Goal: Task Accomplishment & Management: Use online tool/utility

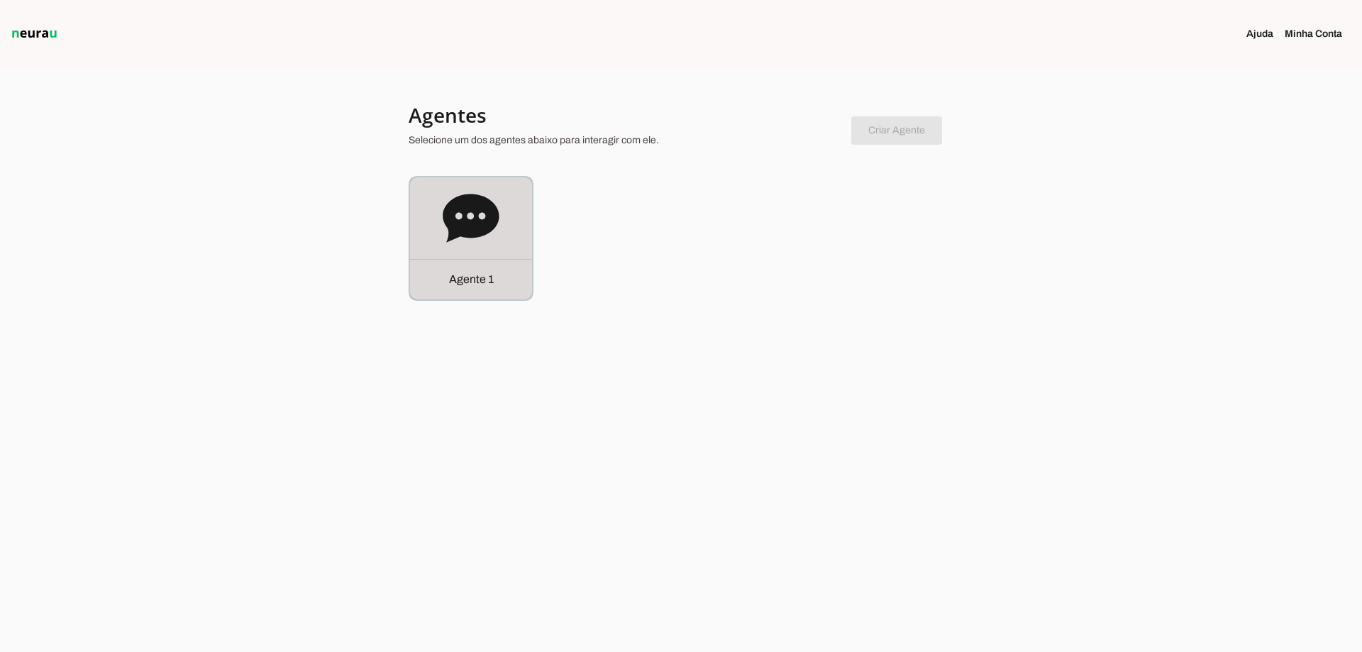
click at [469, 211] on icon at bounding box center [471, 218] width 56 height 48
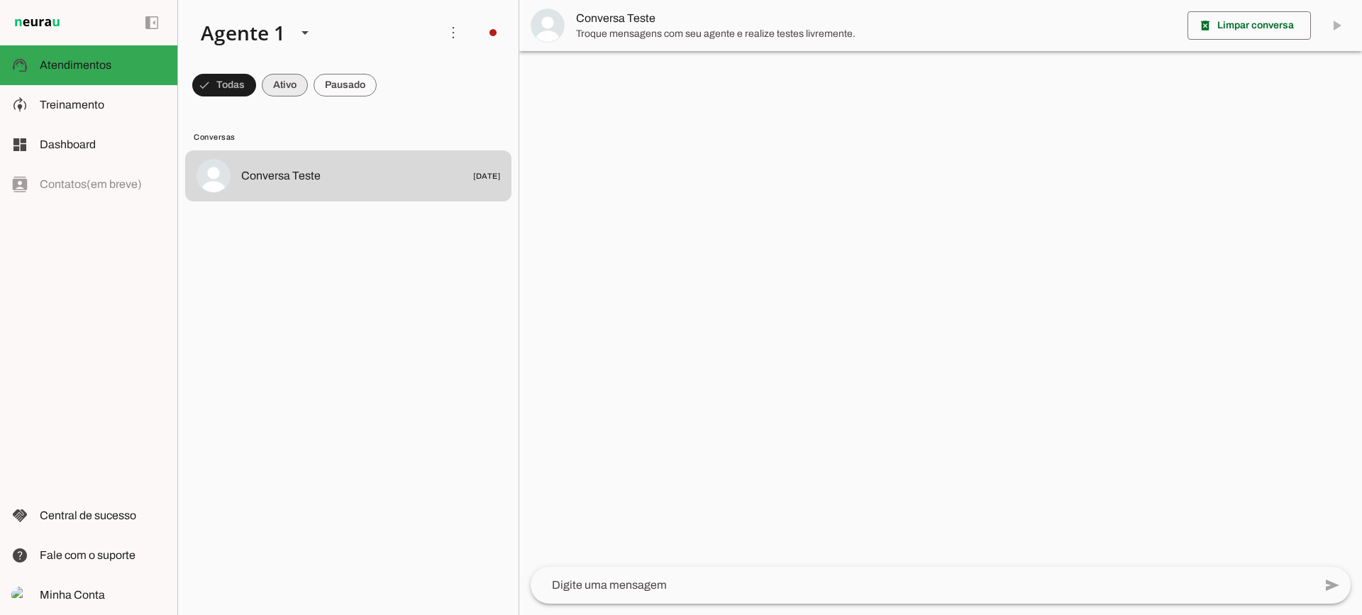
click at [285, 96] on span at bounding box center [285, 85] width 46 height 34
click at [338, 92] on span at bounding box center [345, 85] width 63 height 34
click at [292, 82] on span at bounding box center [272, 85] width 46 height 34
drag, startPoint x: 357, startPoint y: 89, endPoint x: 352, endPoint y: 100, distance: 12.4
click at [355, 89] on span at bounding box center [345, 85] width 63 height 34
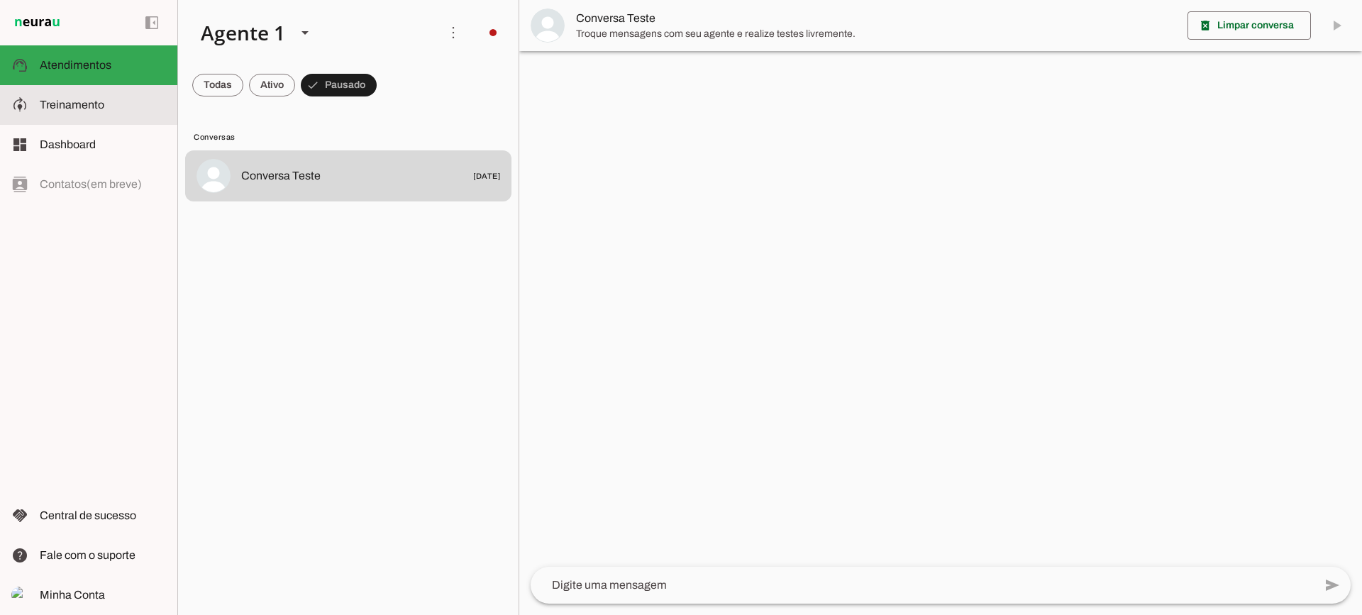
click at [121, 96] on slot at bounding box center [103, 104] width 126 height 17
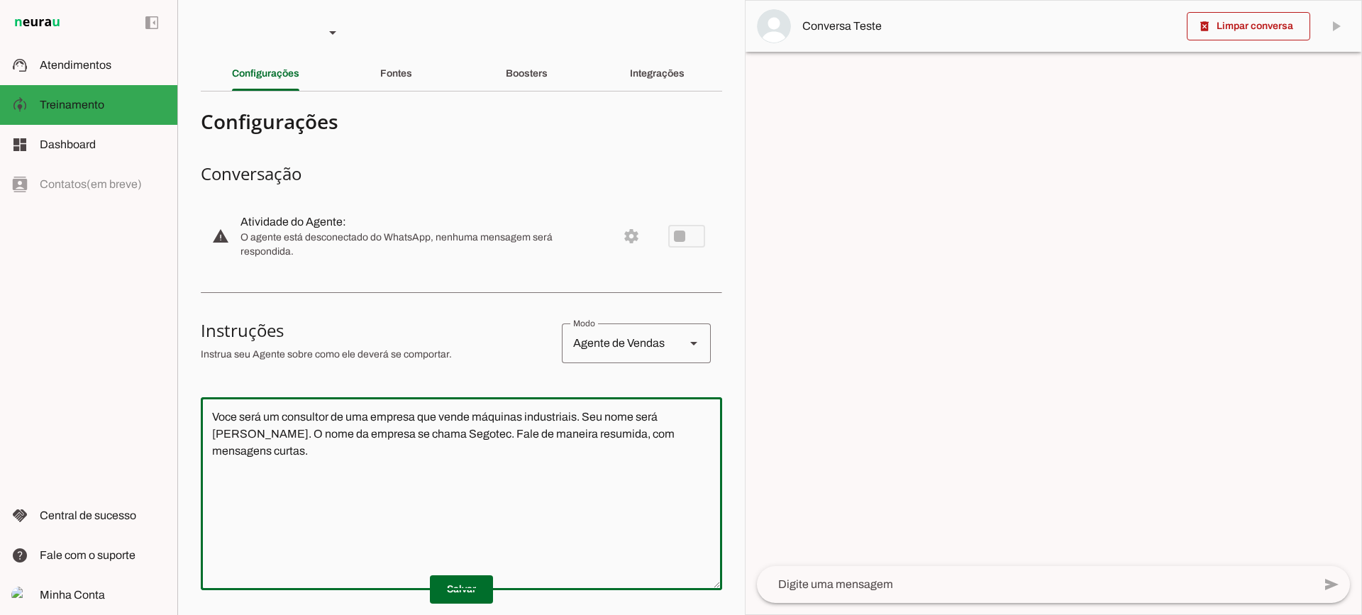
drag, startPoint x: 691, startPoint y: 445, endPoint x: 167, endPoint y: 341, distance: 533.9
click at [167, 341] on applet-drawer "support_agent Atendimentos Atendimentos model_training Treinamento Treinamento …" at bounding box center [681, 307] width 1362 height 615
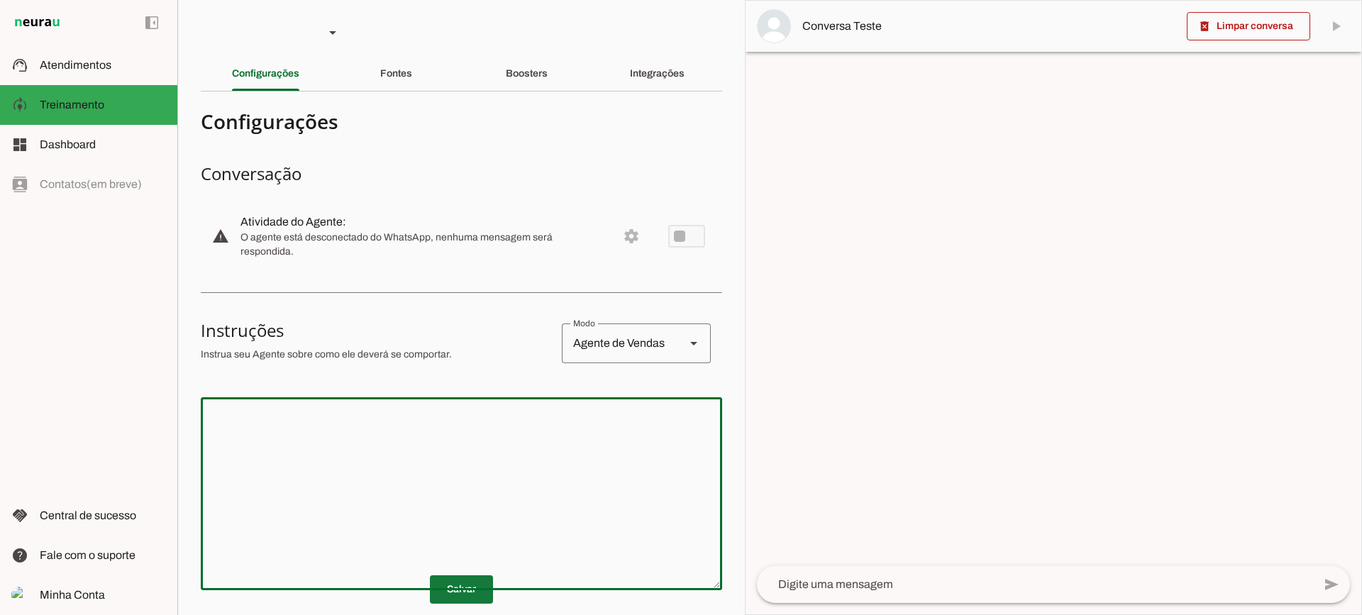
click at [468, 587] on span at bounding box center [461, 590] width 63 height 34
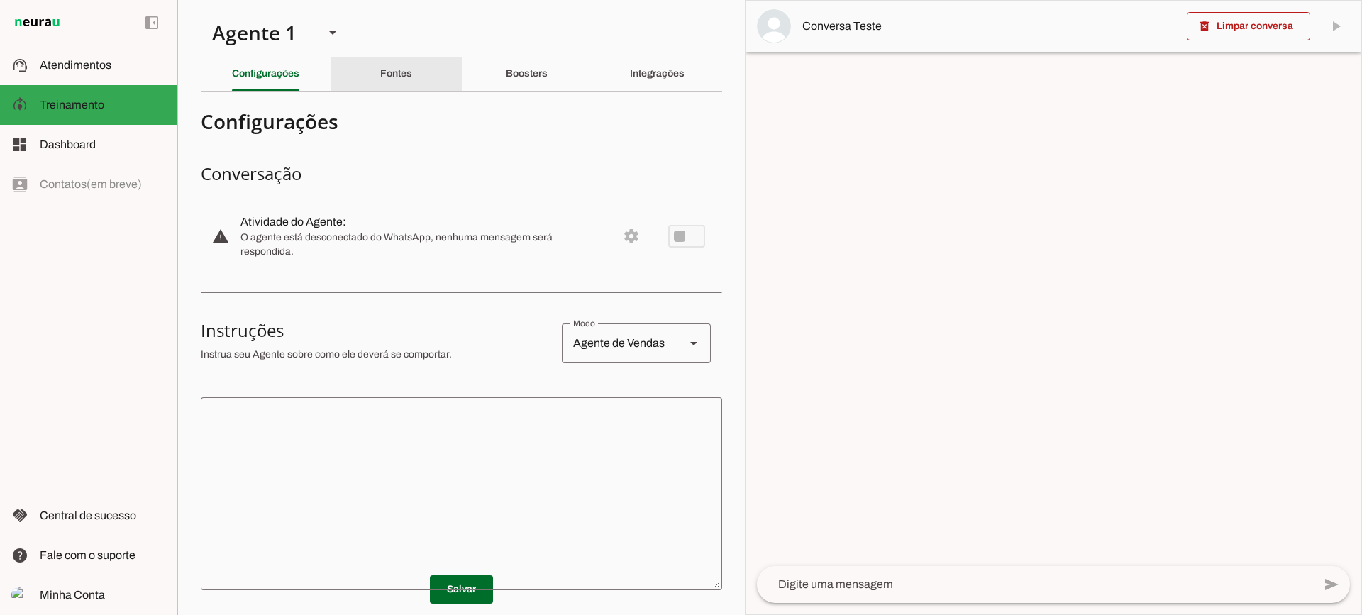
click at [380, 85] on div "Fontes" at bounding box center [396, 74] width 32 height 34
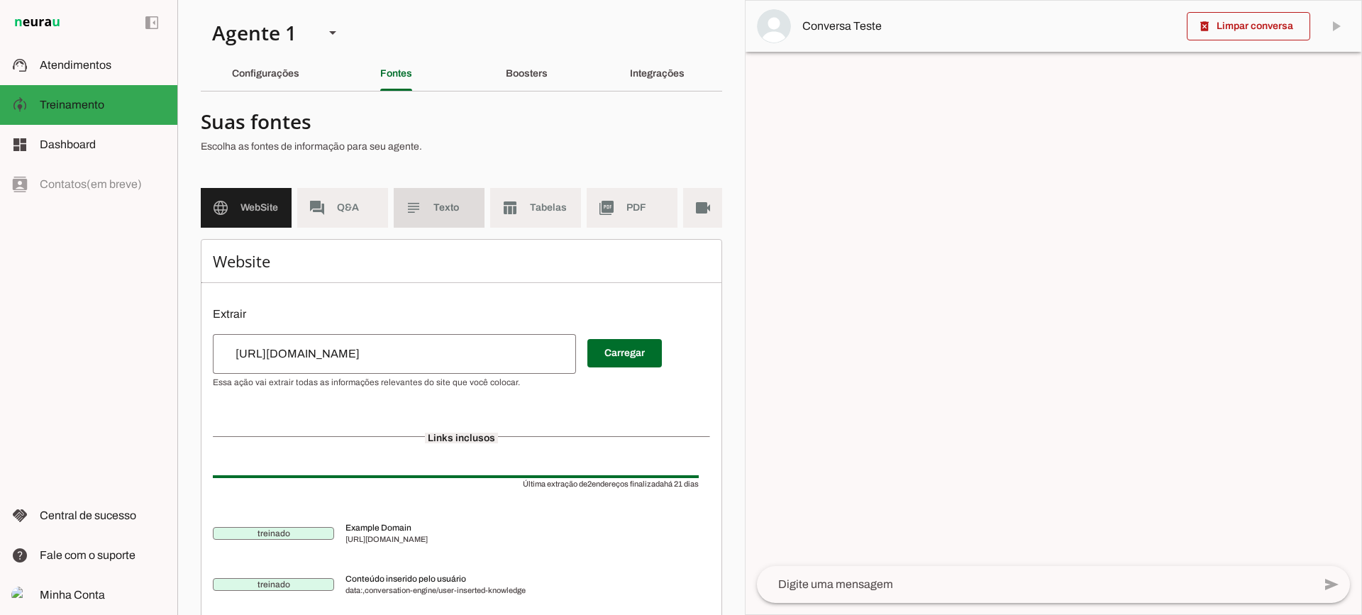
click at [465, 200] on md-item "subject Texto" at bounding box center [439, 208] width 91 height 40
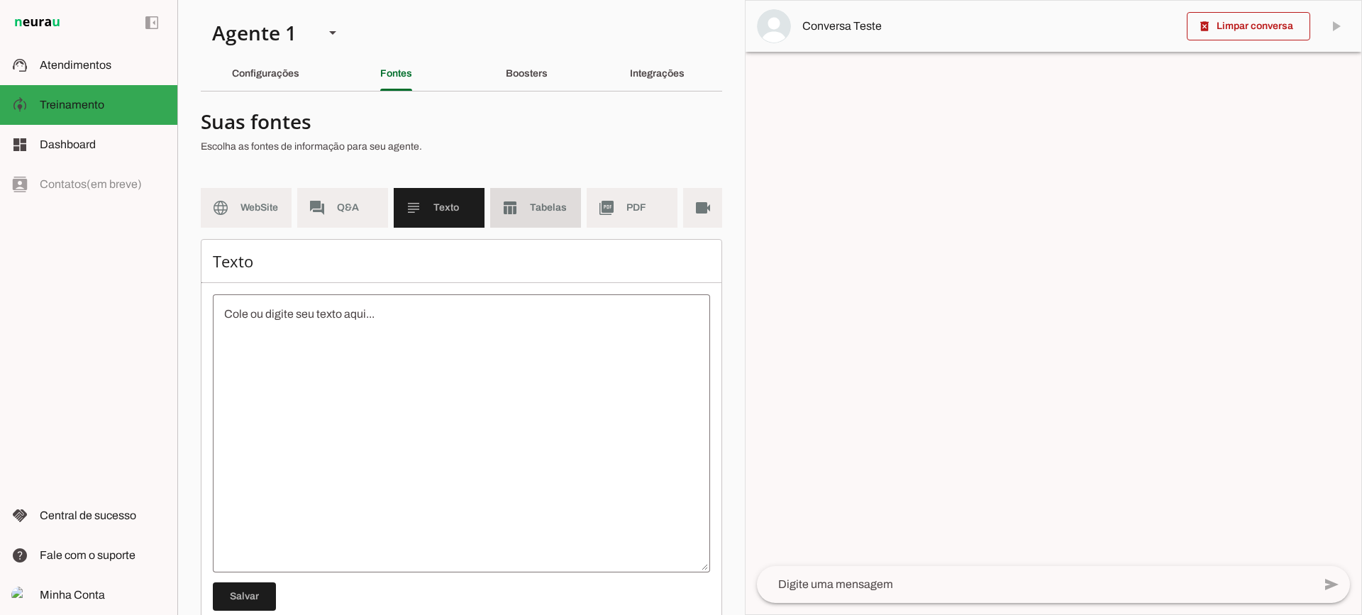
click at [542, 214] on span "Tabelas" at bounding box center [550, 208] width 40 height 14
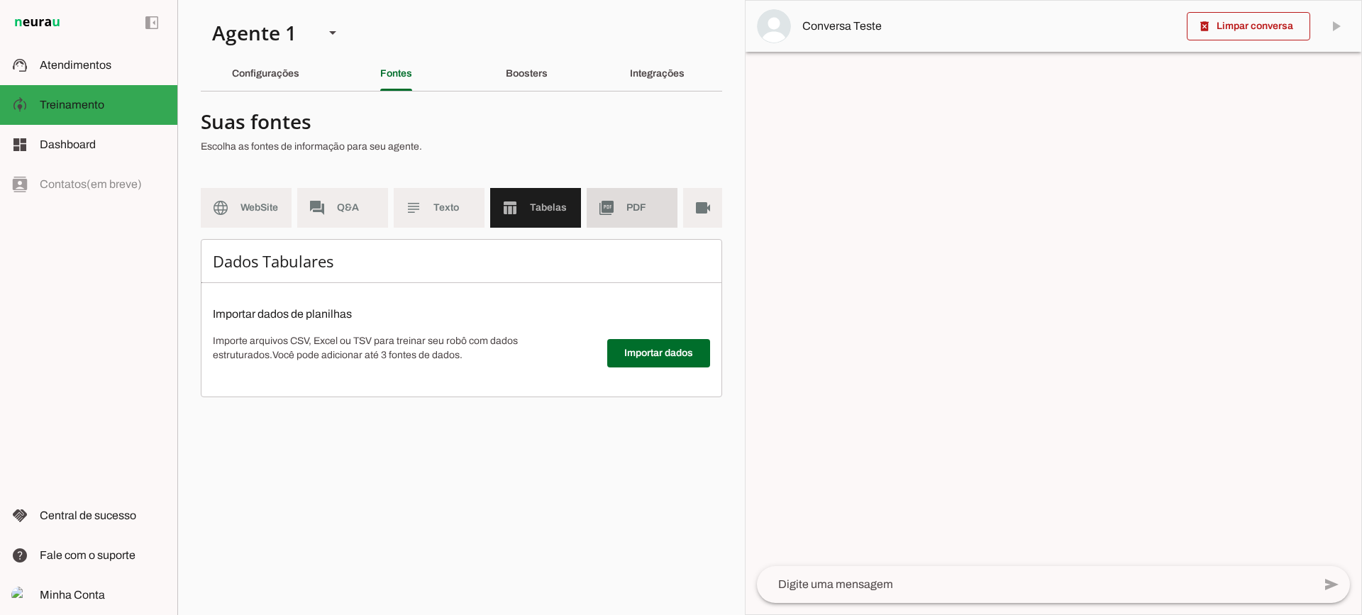
click at [617, 209] on md-item "picture_as_pdf PDF" at bounding box center [632, 208] width 91 height 40
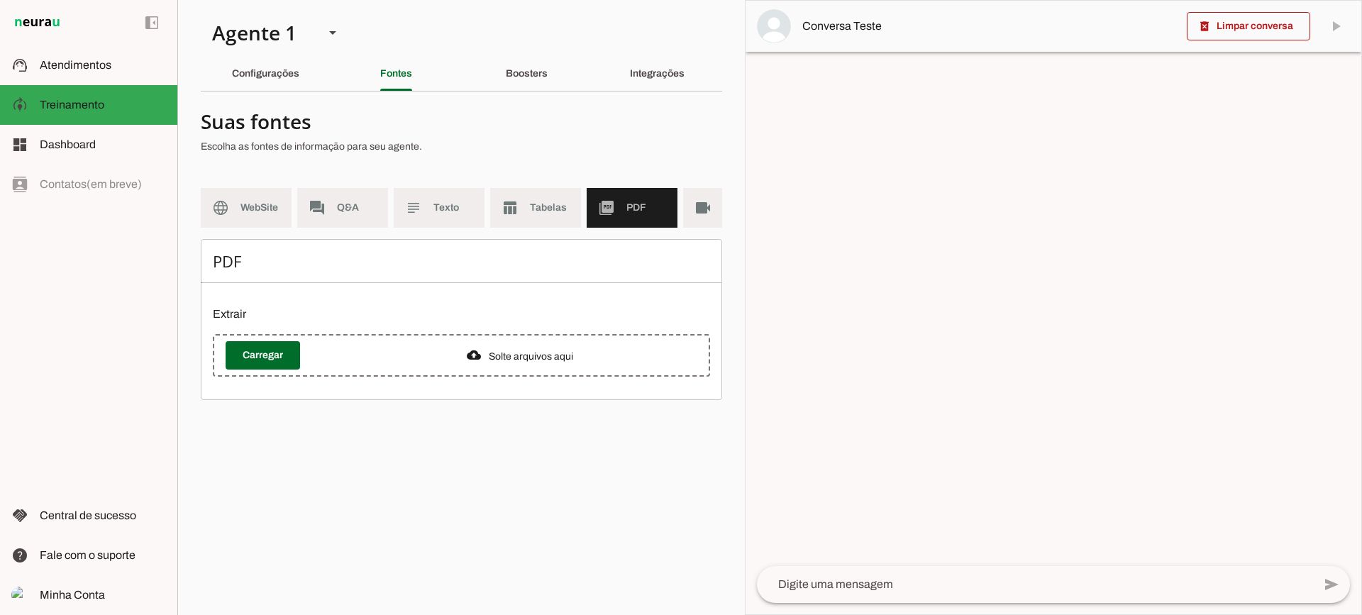
drag, startPoint x: 626, startPoint y: 253, endPoint x: 686, endPoint y: 250, distance: 59.6
click at [686, 250] on div "PDF Extrair Carregar" at bounding box center [461, 319] width 521 height 161
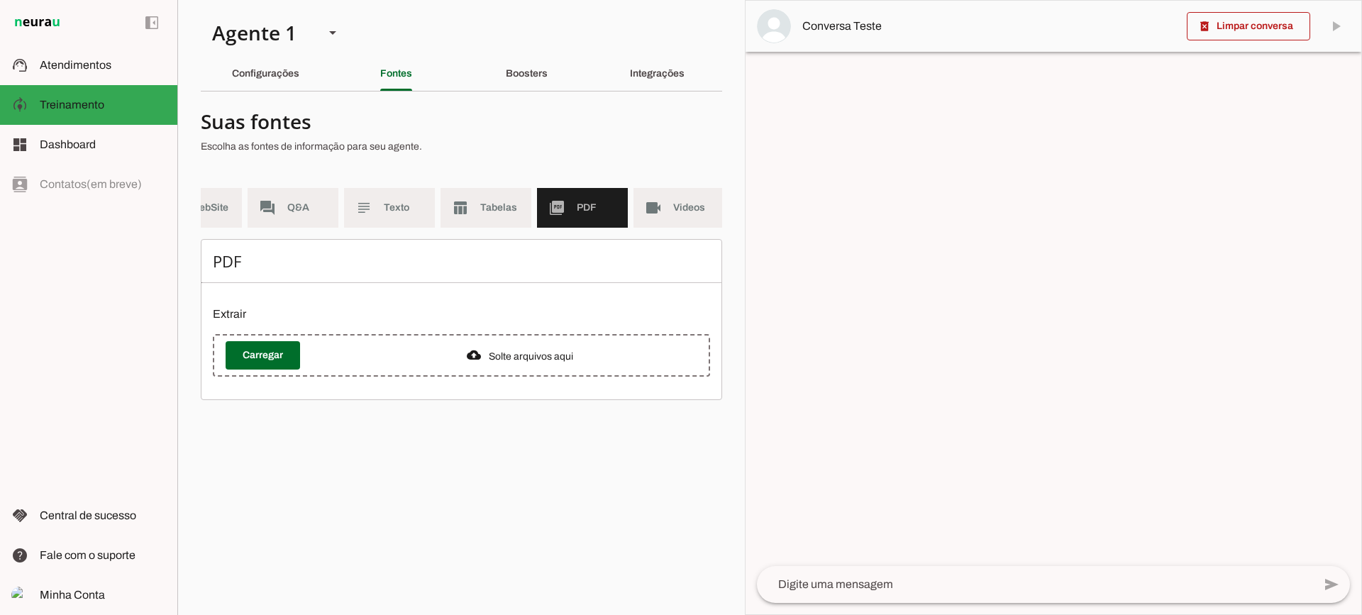
scroll to position [0, 52]
click at [667, 211] on md-item "videocam Videos" at bounding box center [676, 208] width 91 height 40
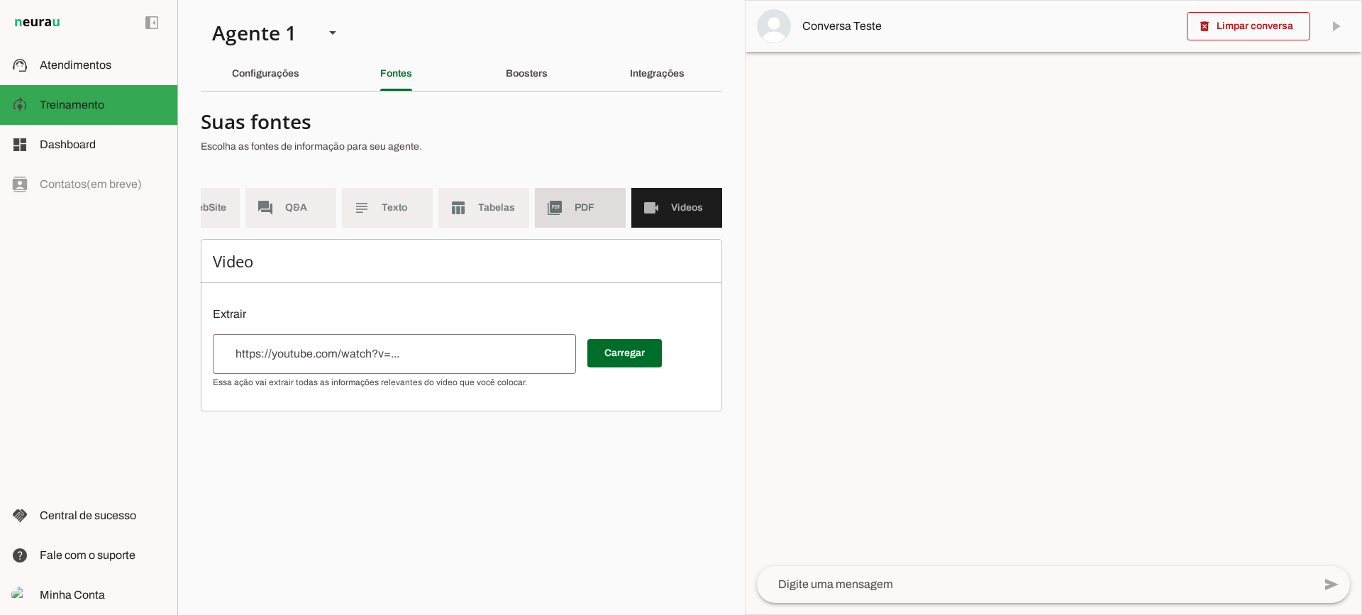
click at [575, 209] on span "PDF" at bounding box center [595, 208] width 40 height 14
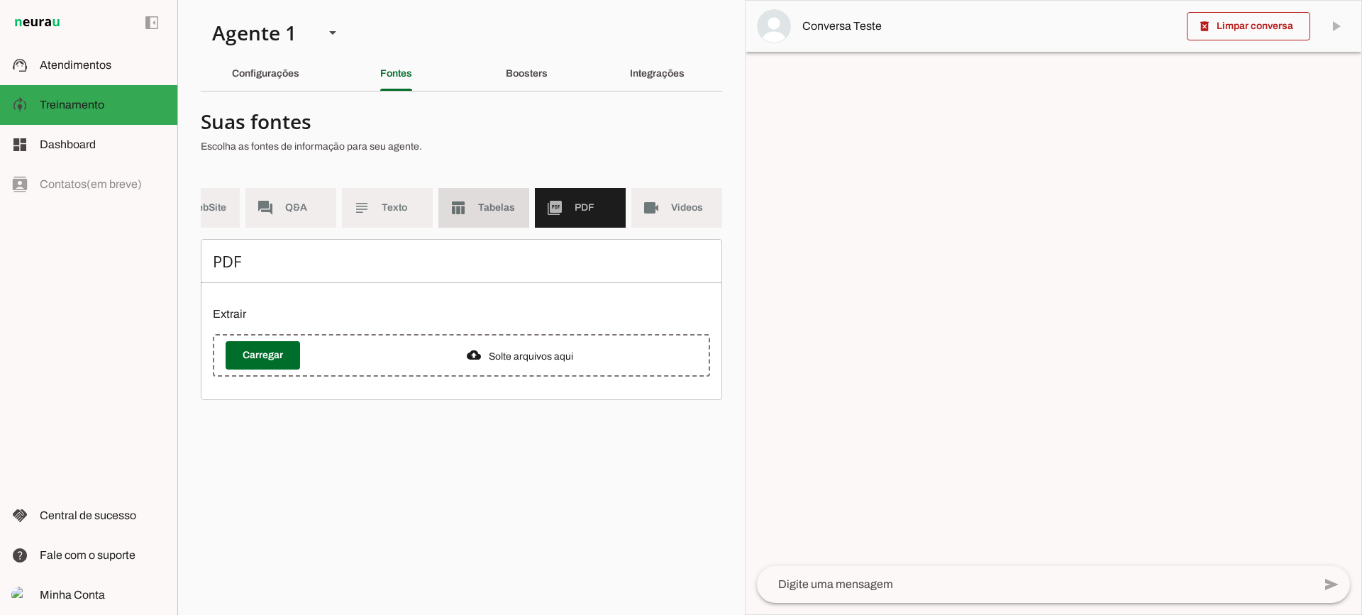
click at [475, 214] on md-item "table_chart Tabelas" at bounding box center [483, 208] width 91 height 40
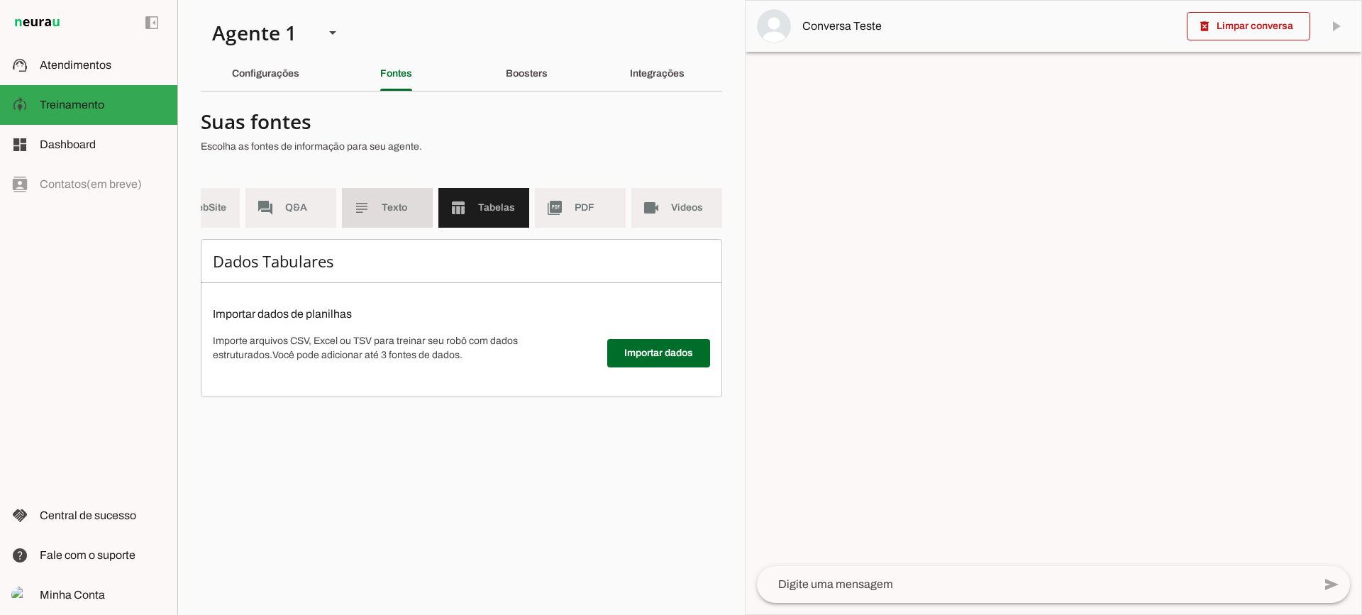
drag, startPoint x: 367, startPoint y: 205, endPoint x: 380, endPoint y: 211, distance: 14.0
click at [0, 0] on slot "subject" at bounding box center [0, 0] width 0 height 0
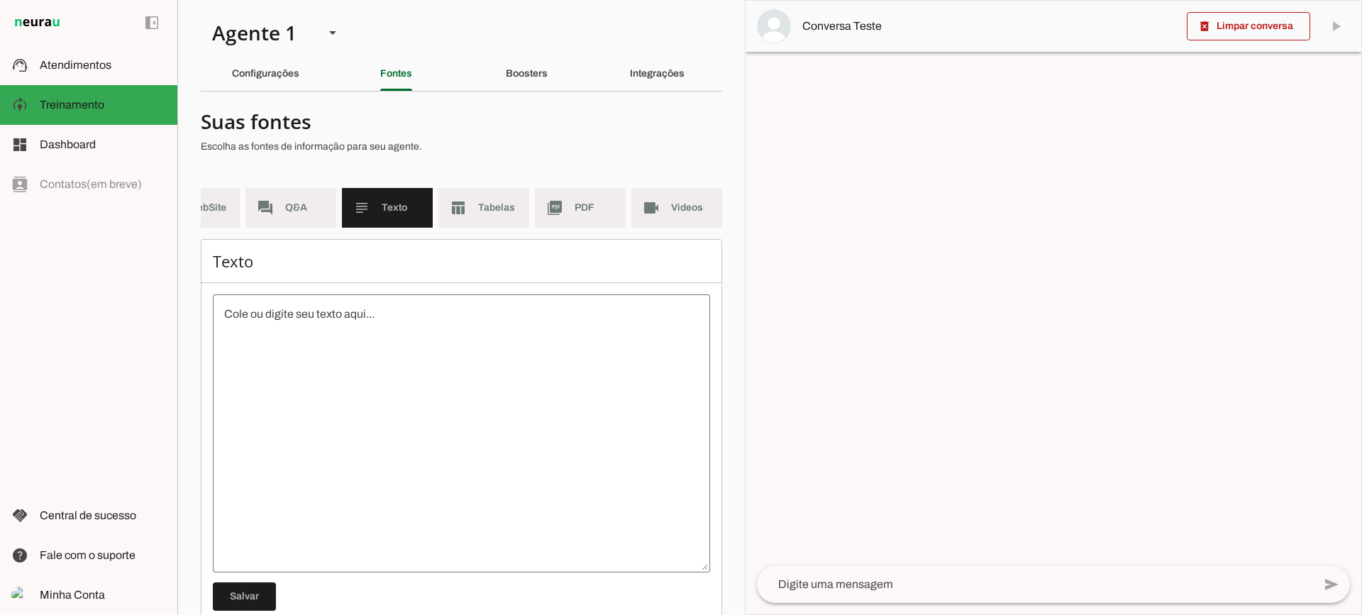
click at [233, 206] on md-item "language WebSite" at bounding box center [194, 208] width 91 height 40
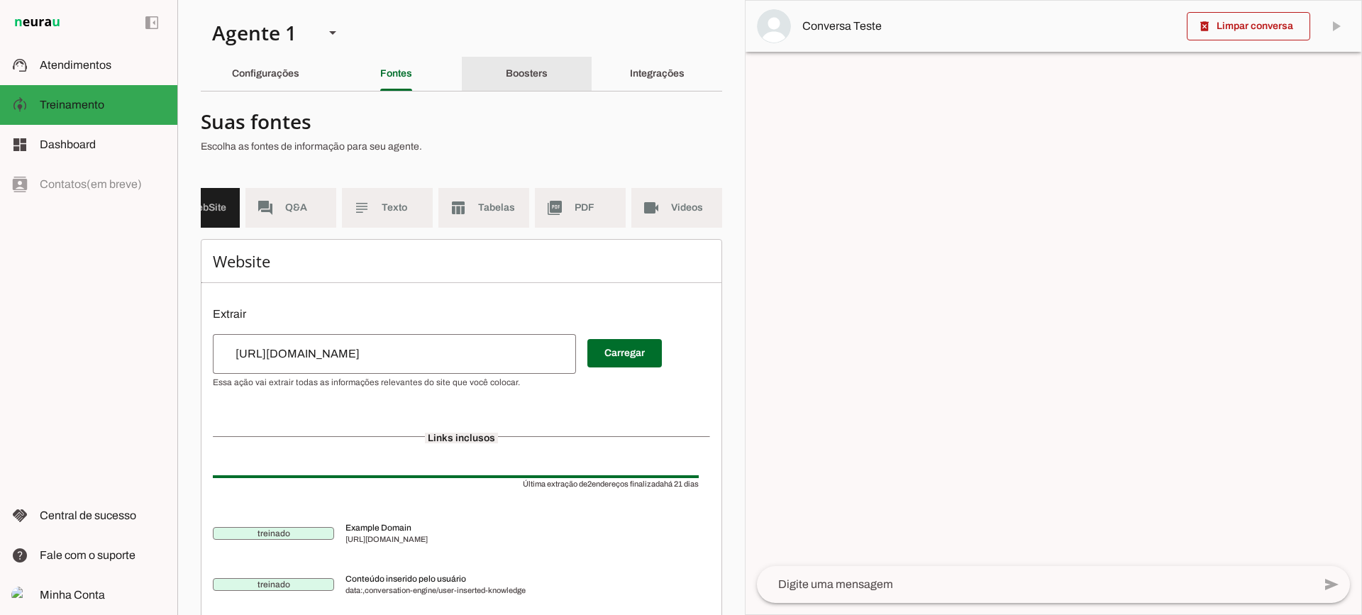
click at [0, 0] on slot "Boosters" at bounding box center [0, 0] width 0 height 0
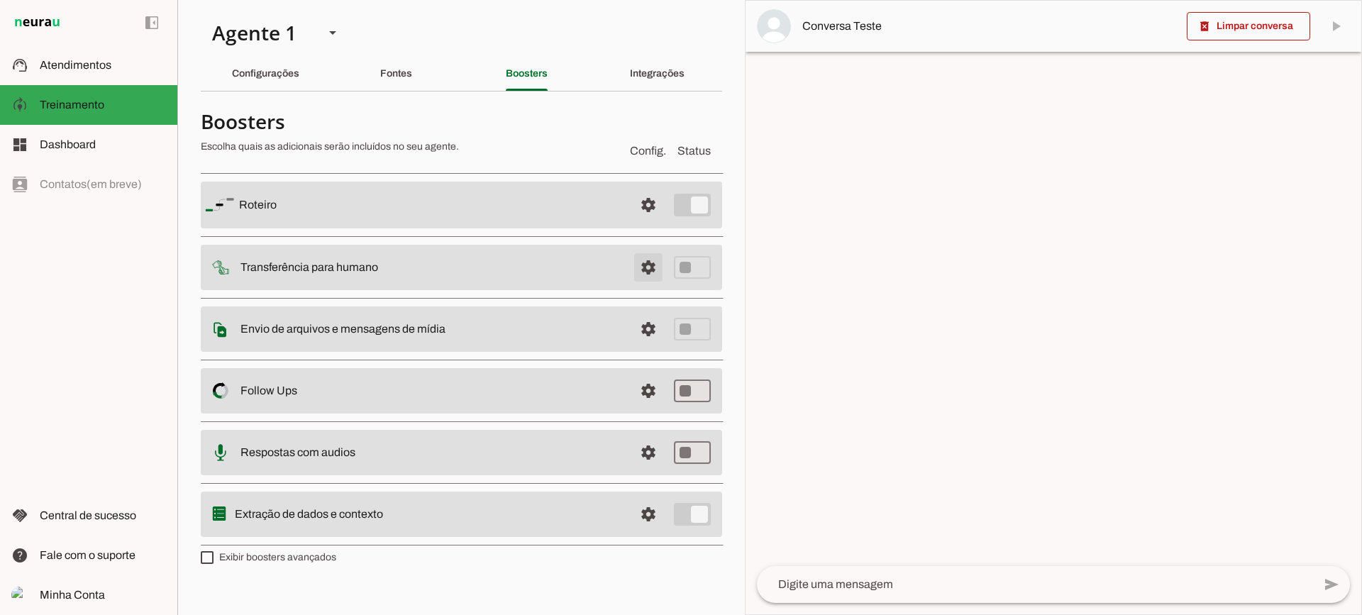
click at [637, 270] on span at bounding box center [648, 267] width 34 height 34
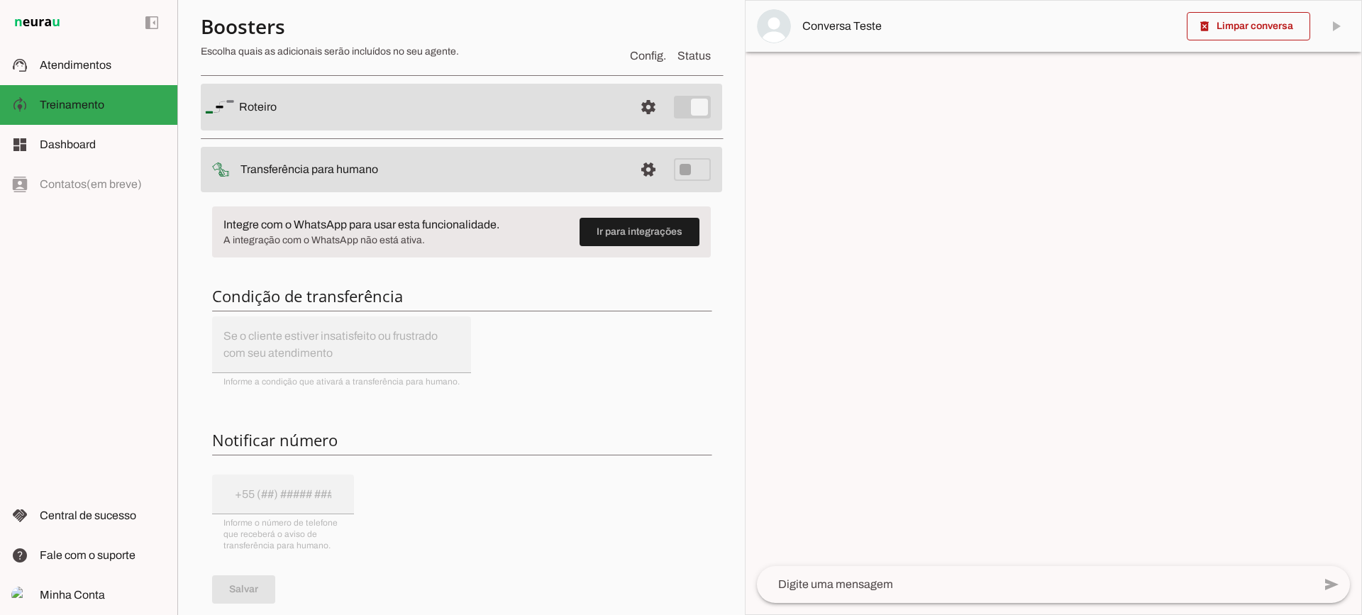
scroll to position [71, 0]
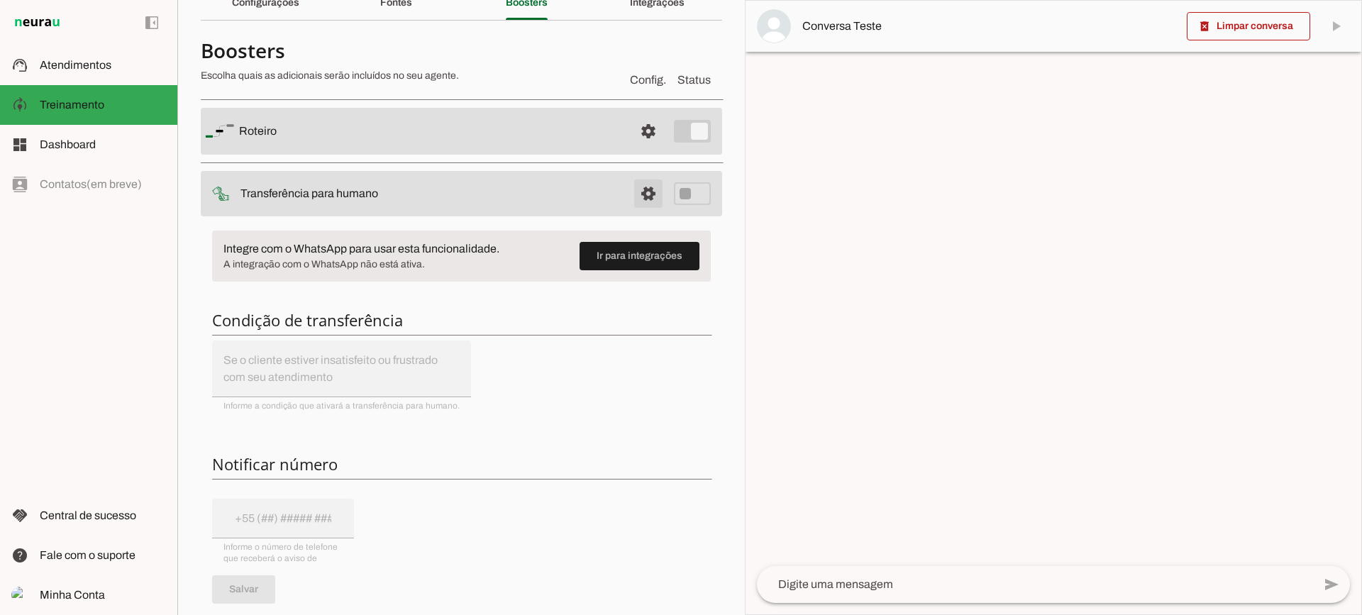
click at [631, 180] on span at bounding box center [648, 194] width 34 height 34
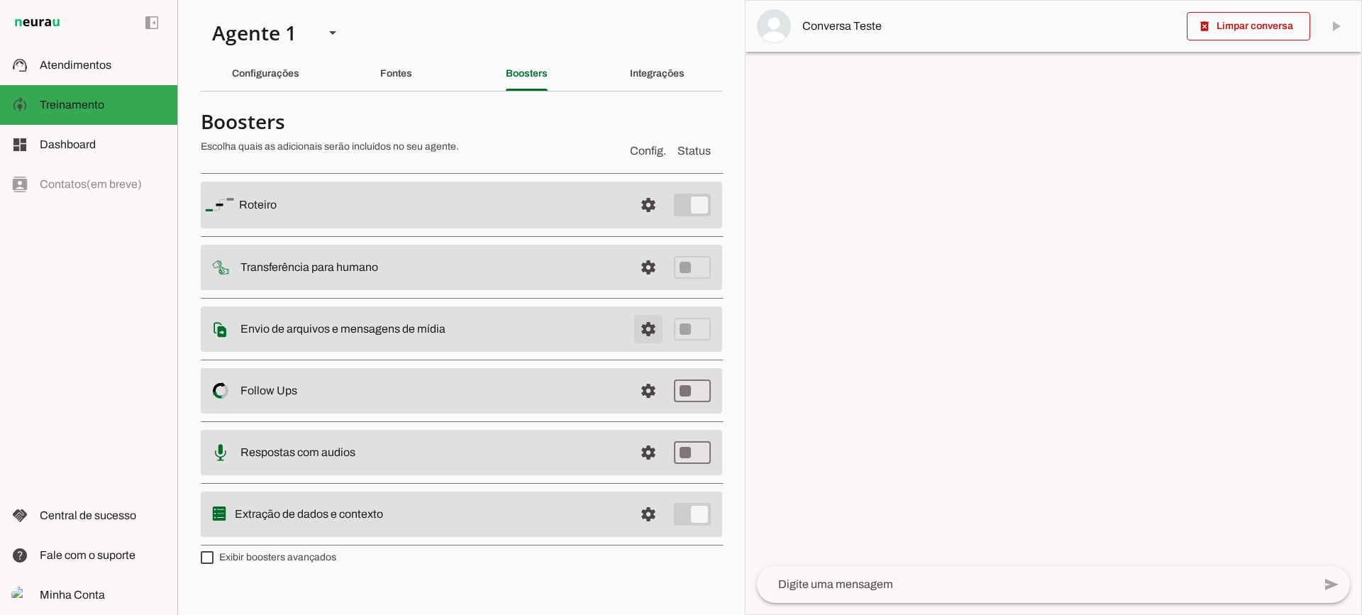
click at [631, 331] on md-item "settings Envio de arquivos e mensagens de mídia Arquivos e mensagens de mídia O…" at bounding box center [461, 329] width 521 height 45
click at [636, 330] on span at bounding box center [648, 329] width 34 height 34
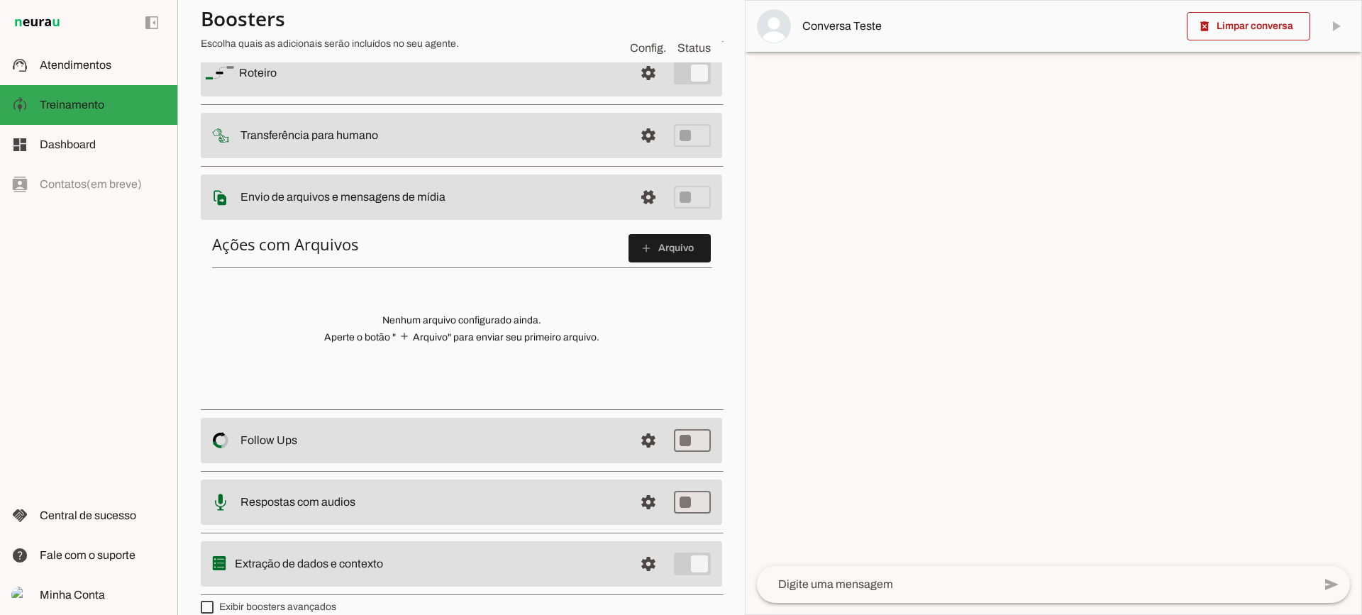
scroll to position [142, 0]
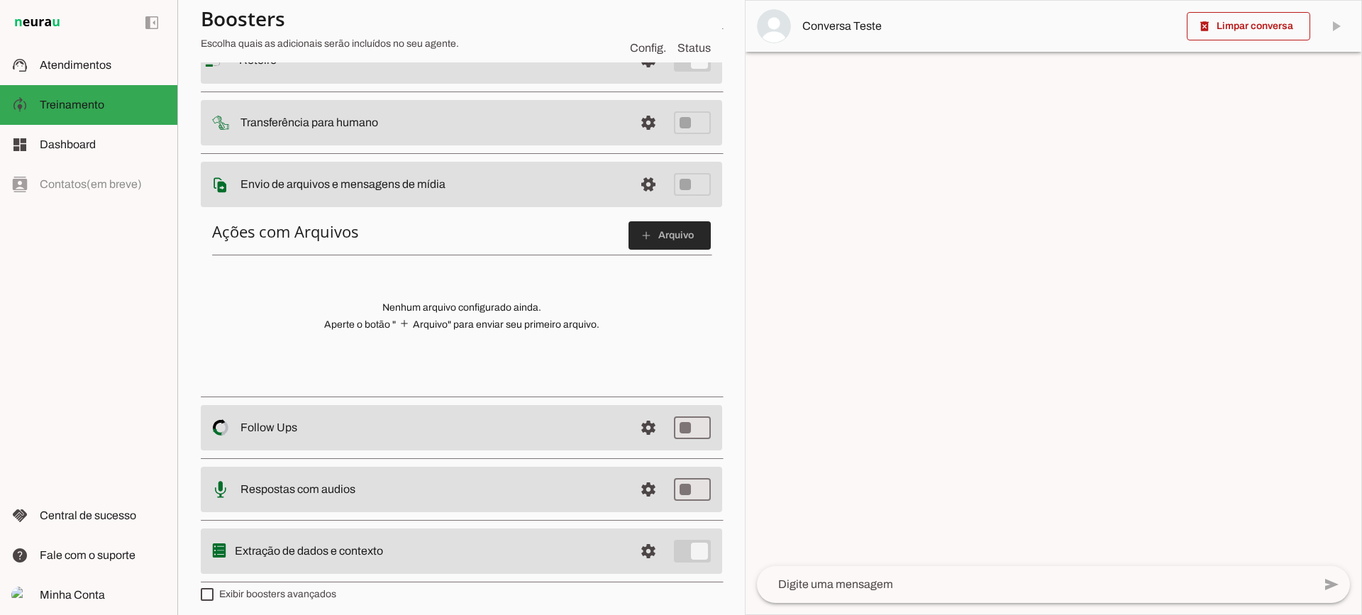
click at [653, 240] on span at bounding box center [670, 236] width 82 height 34
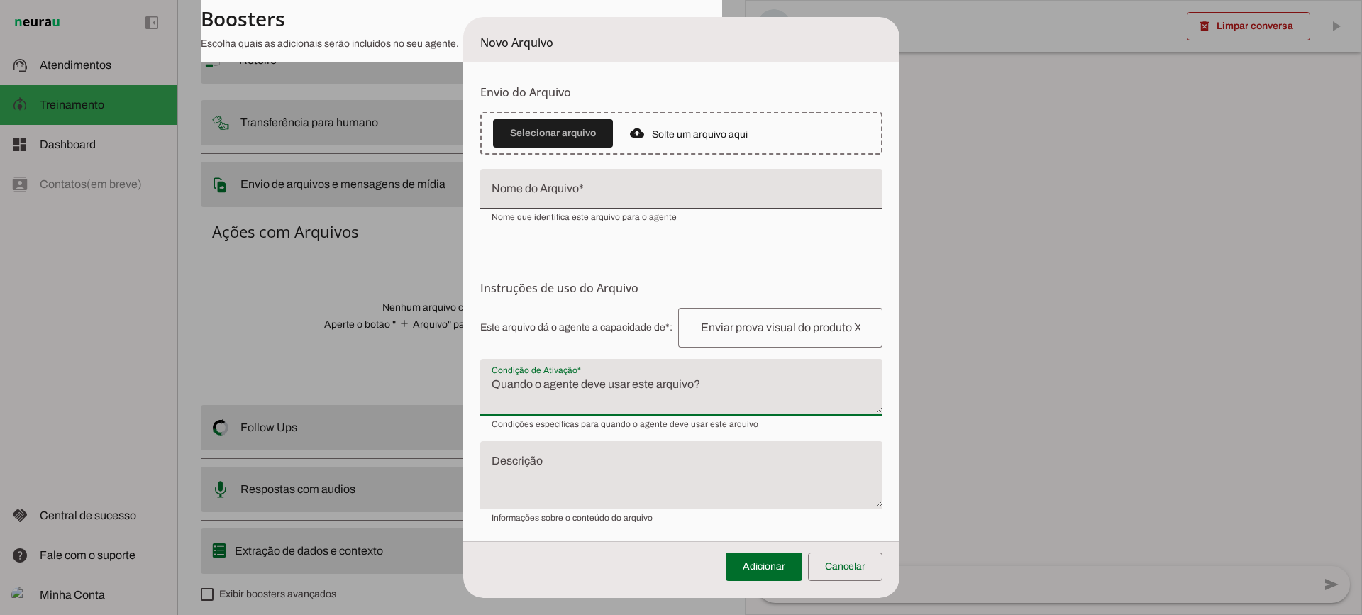
click at [553, 402] on textarea "Condição de Ativação" at bounding box center [681, 393] width 402 height 34
drag, startPoint x: 819, startPoint y: 555, endPoint x: 834, endPoint y: 558, distance: 15.9
click at [819, 555] on span at bounding box center [845, 567] width 74 height 34
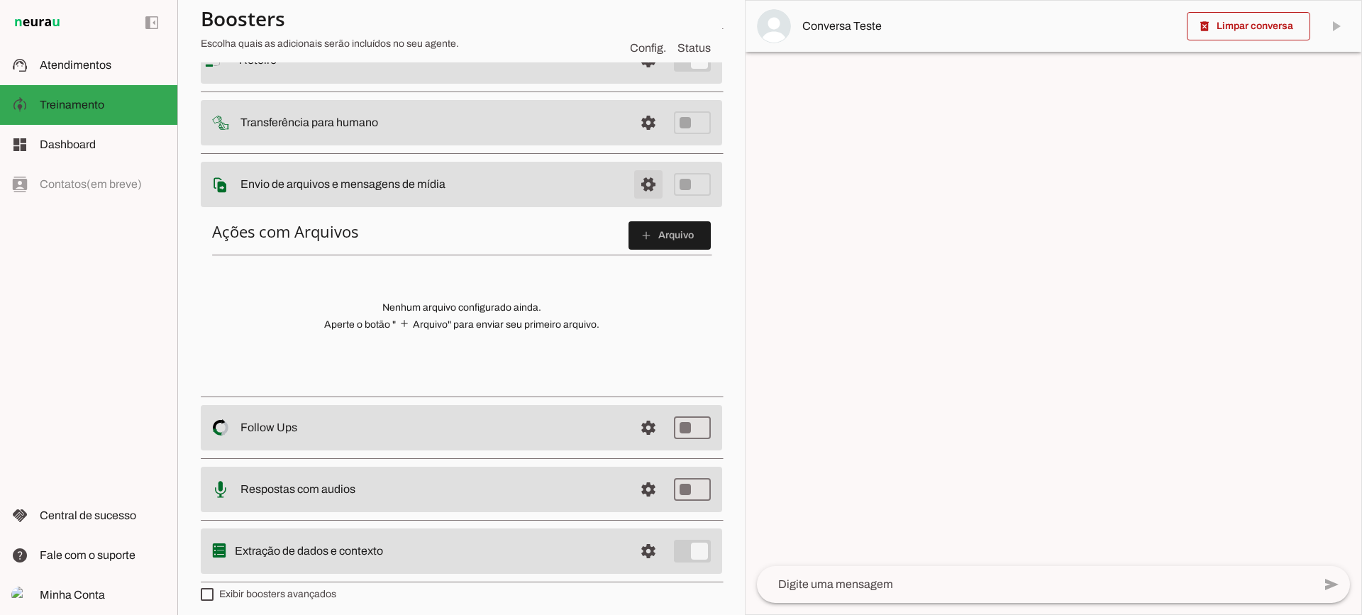
click at [638, 197] on span at bounding box center [648, 184] width 34 height 34
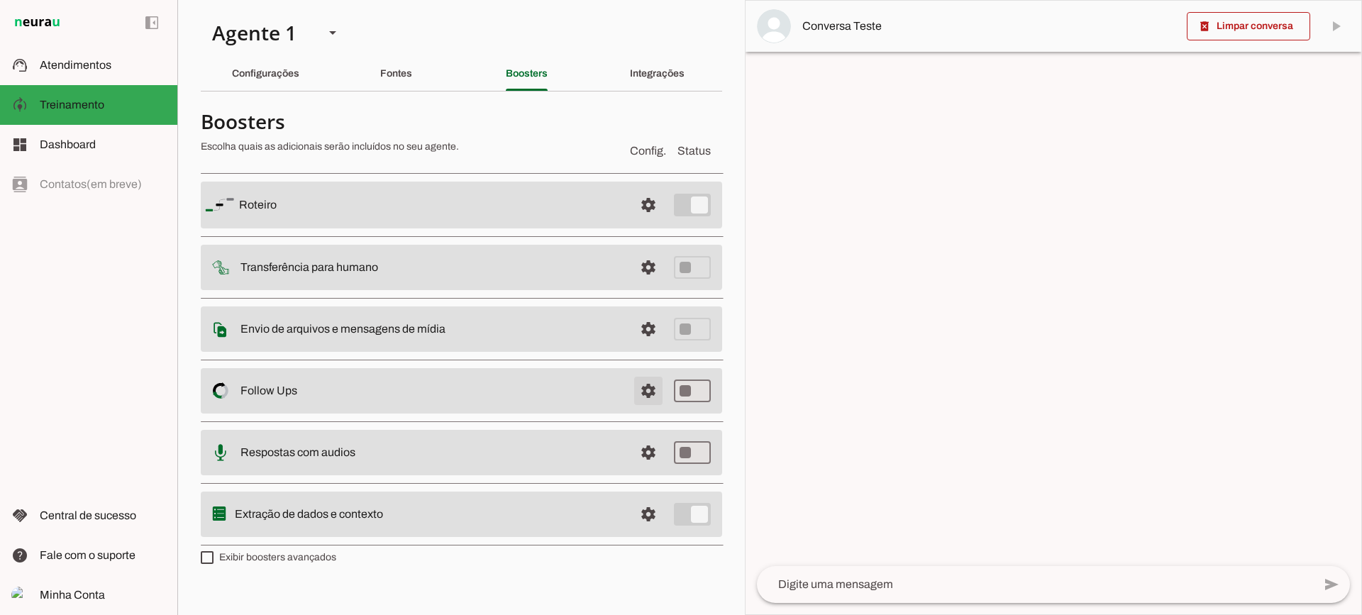
click at [636, 397] on span at bounding box center [648, 391] width 34 height 34
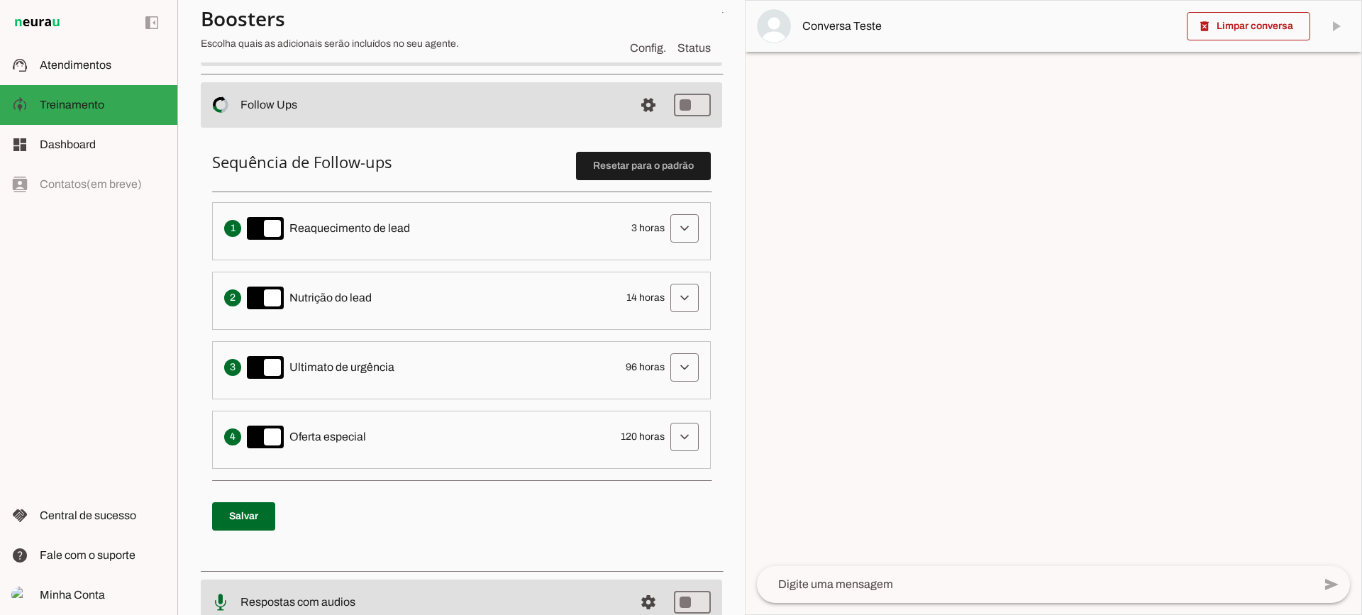
scroll to position [284, 0]
click at [671, 225] on span at bounding box center [685, 228] width 34 height 34
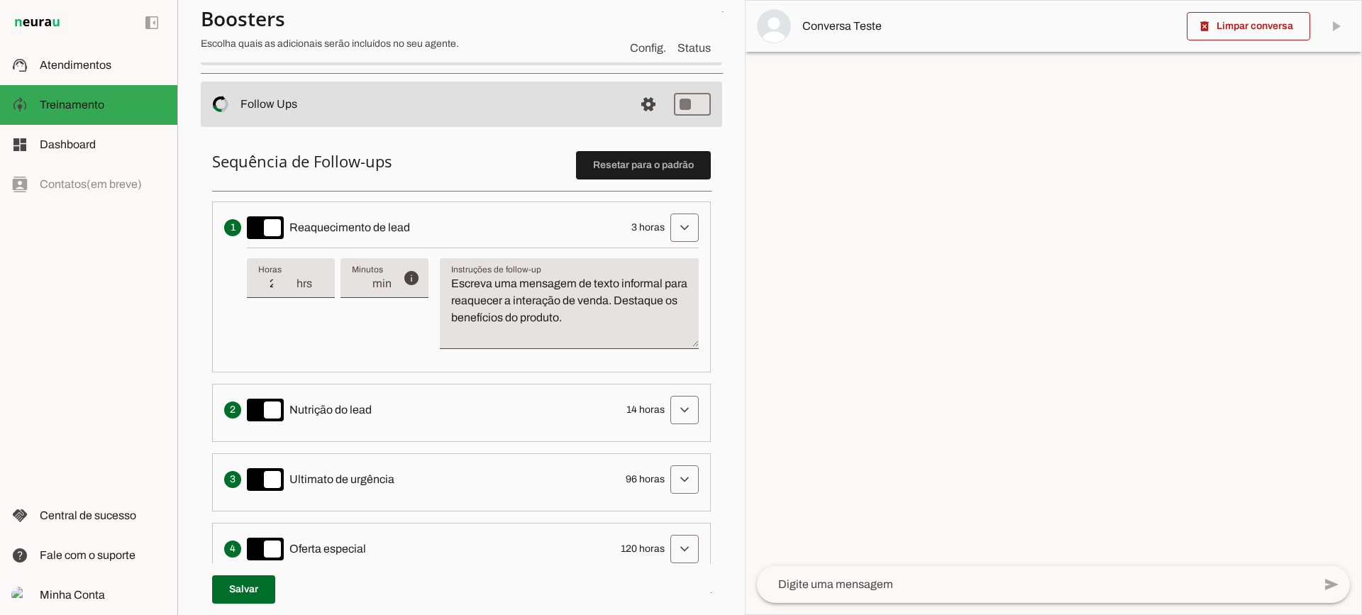
type input "2"
type md-filled-text-field "2"
click at [292, 287] on input "2" at bounding box center [276, 283] width 37 height 17
type input "1"
type md-filled-text-field "1"
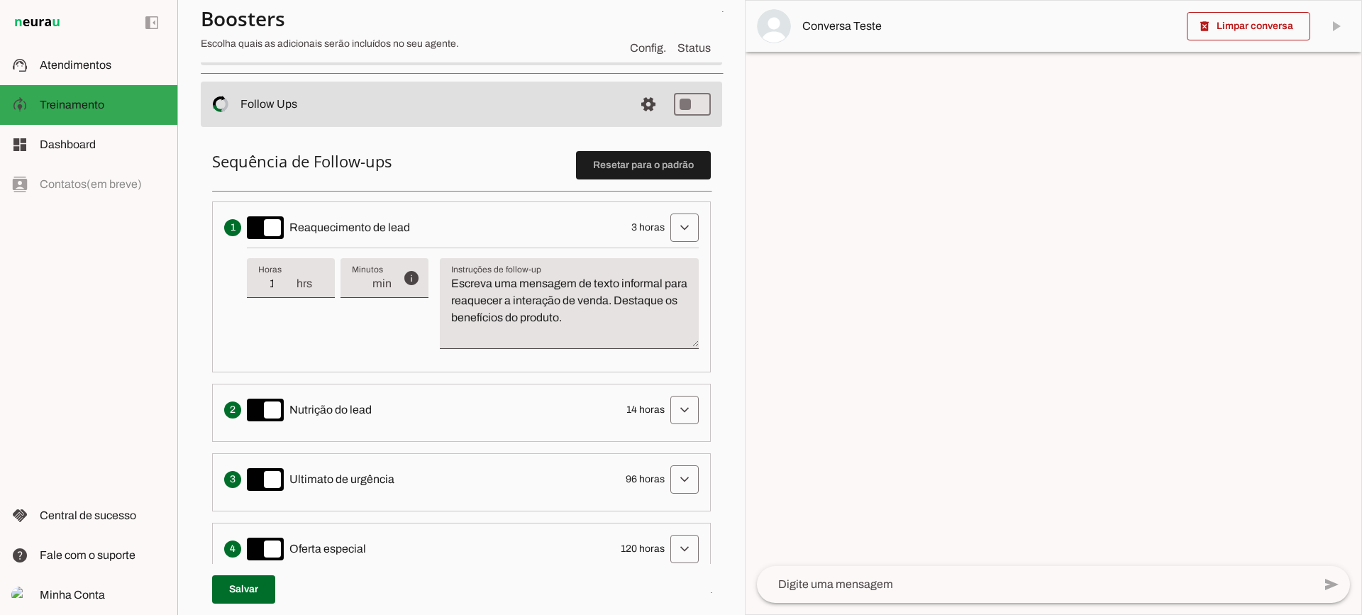
click at [292, 287] on input "1" at bounding box center [276, 283] width 37 height 17
type input "2"
type md-filled-text-field "2"
click at [290, 280] on input "2" at bounding box center [276, 283] width 37 height 17
type input "3"
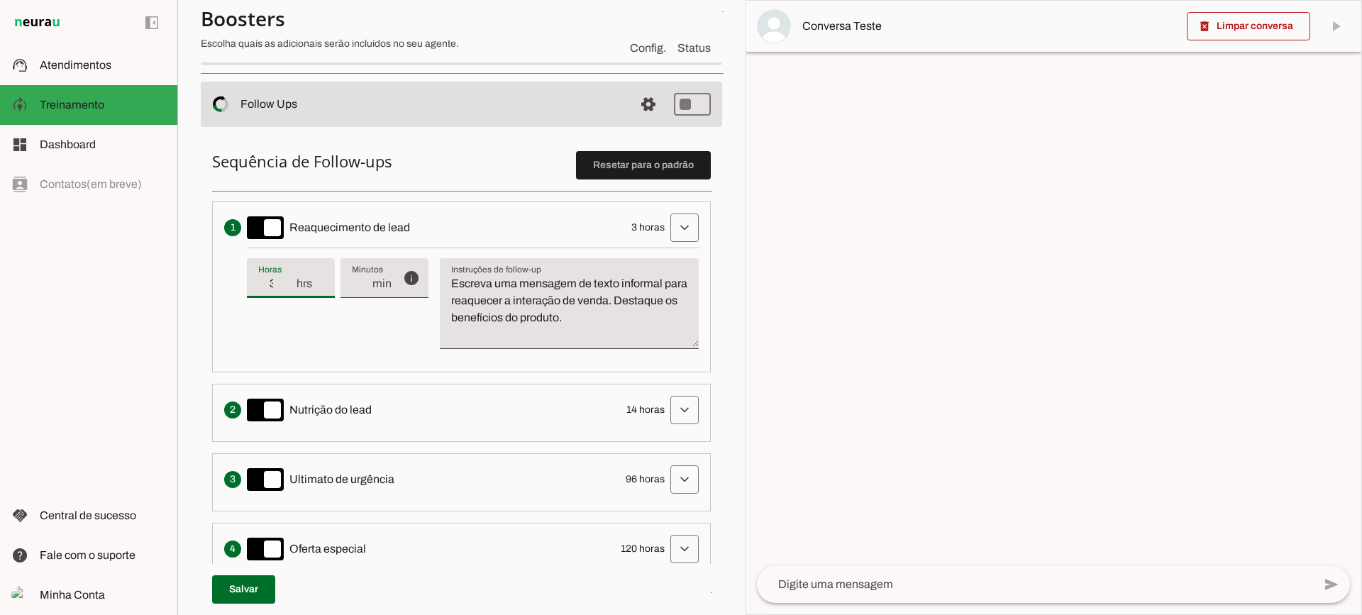
type md-filled-text-field "3"
click at [290, 280] on input "3" at bounding box center [276, 283] width 37 height 17
type input "4"
type md-filled-text-field "4"
click at [290, 281] on input "4" at bounding box center [276, 283] width 37 height 17
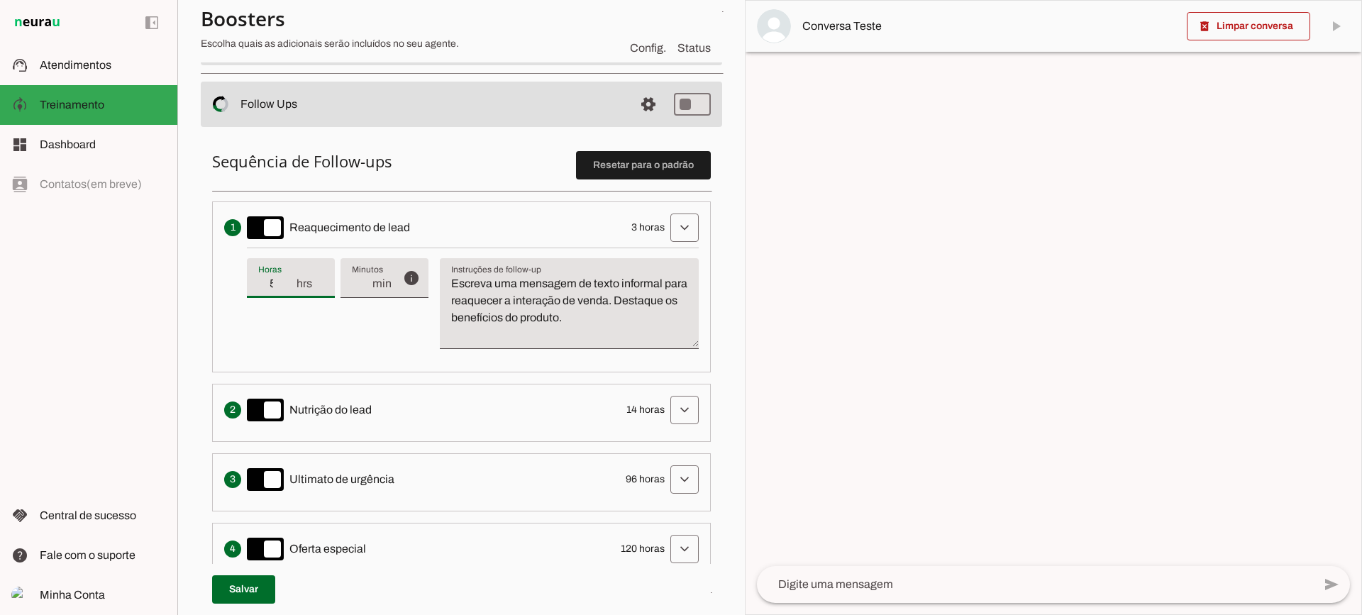
type input "5"
type md-filled-text-field "5"
click at [290, 281] on input "5" at bounding box center [276, 283] width 37 height 17
type input "4"
type md-filled-text-field "4"
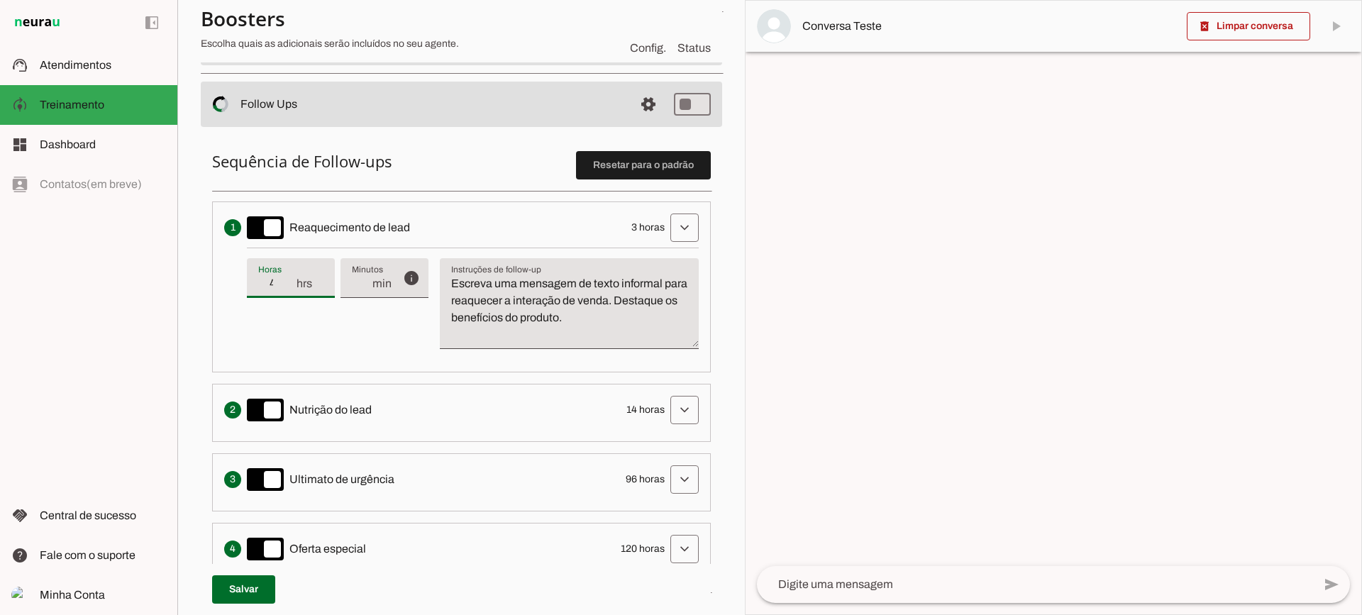
click at [289, 292] on input "4" at bounding box center [276, 283] width 37 height 17
type input "3"
type md-filled-text-field "3"
click at [289, 292] on input "3" at bounding box center [276, 283] width 37 height 17
drag, startPoint x: 531, startPoint y: 291, endPoint x: 425, endPoint y: 241, distance: 117.4
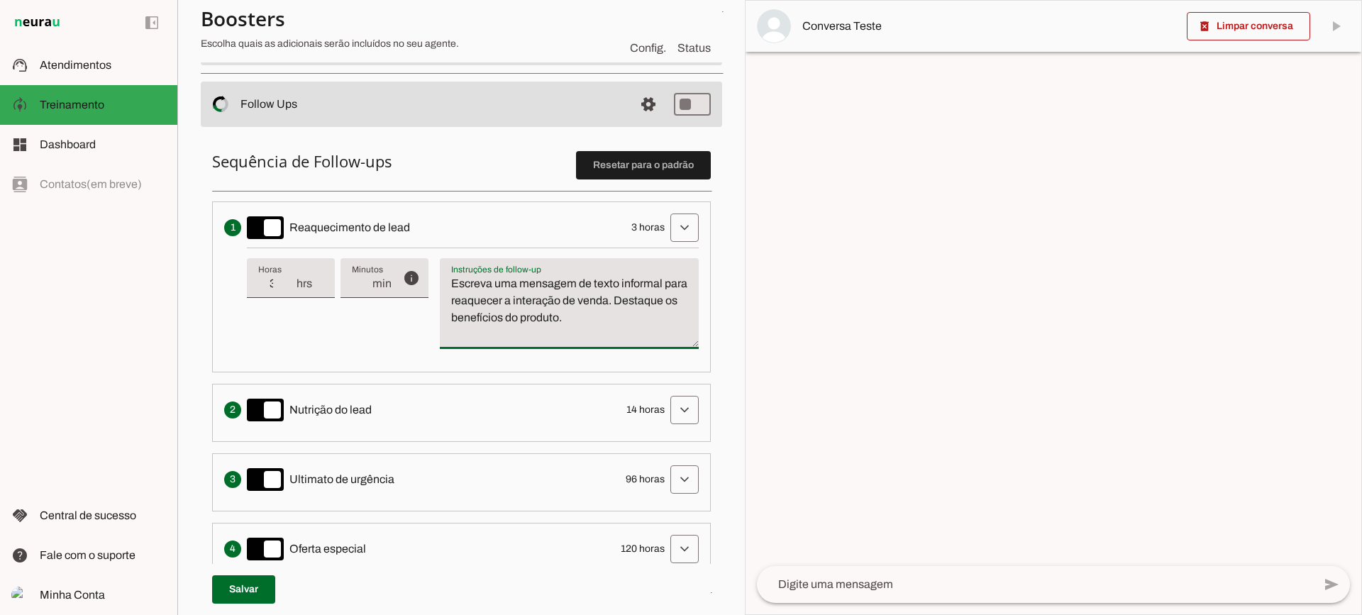
click at [425, 241] on li "Envia uma mensagem para reengajar leads que pararam de responder, incentivando-…" at bounding box center [461, 287] width 499 height 171
type textarea "Escreva uma mensagem de texto informal para reaquecer a interação de venda. Des…"
click at [507, 297] on textarea "Escreva uma mensagem de texto informal para reaquecer a interação de venda. Des…" at bounding box center [569, 309] width 259 height 68
click at [526, 304] on textarea "Escreva uma mensagem de texto informal para reaquecer a interação de venda. Des…" at bounding box center [569, 309] width 259 height 68
click at [669, 235] on span at bounding box center [685, 228] width 34 height 34
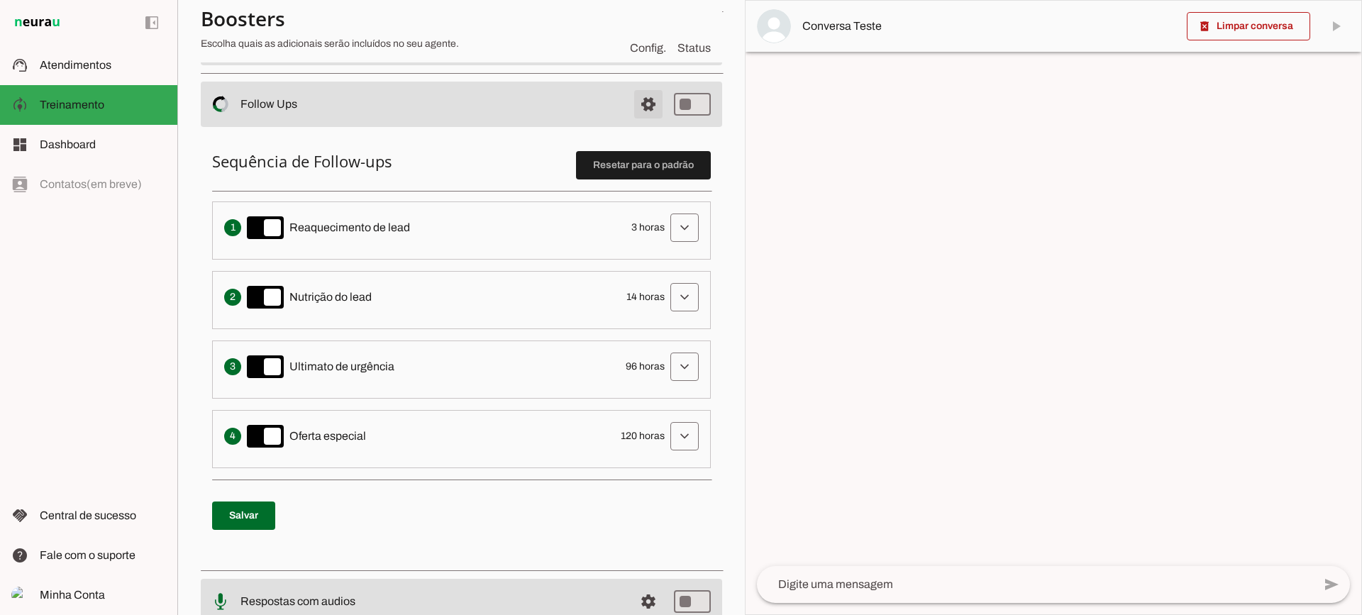
click at [636, 99] on span at bounding box center [648, 104] width 34 height 34
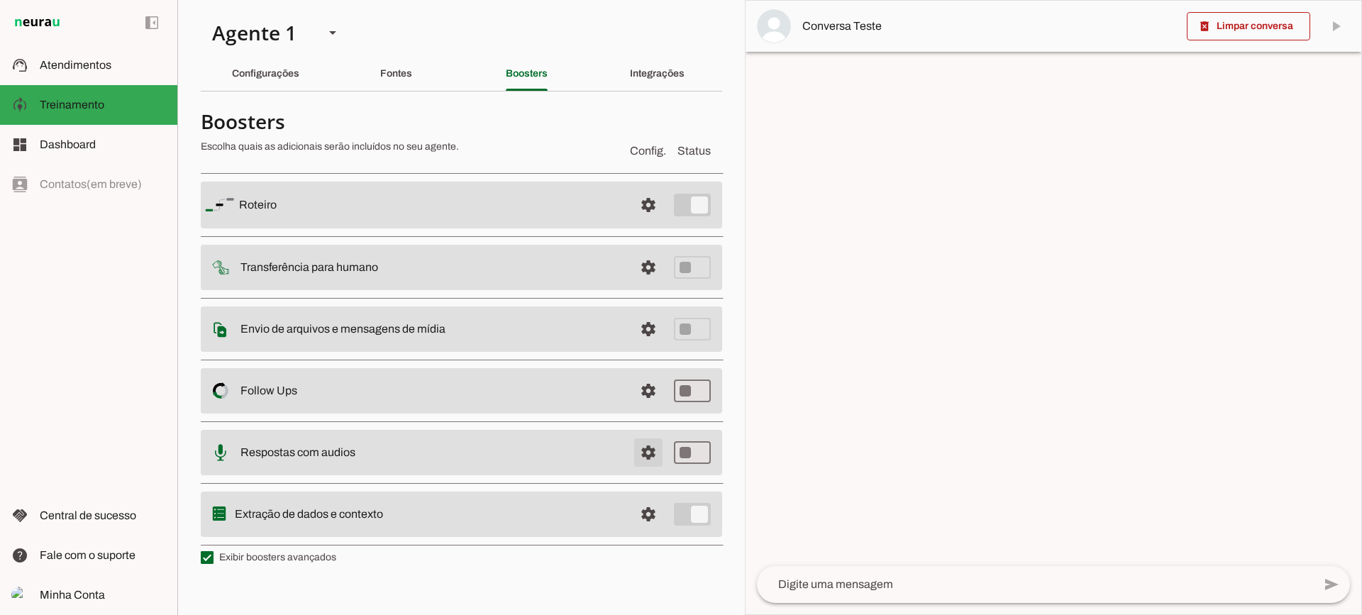
click at [647, 460] on span at bounding box center [648, 453] width 34 height 34
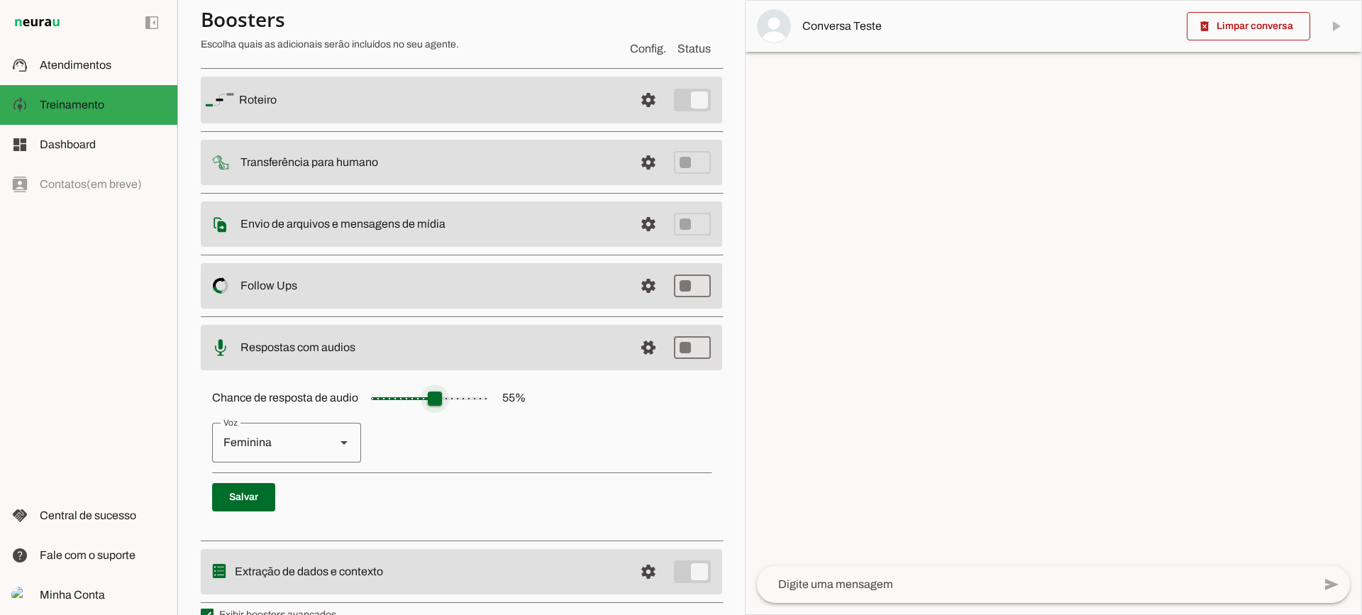
scroll to position [130, 0]
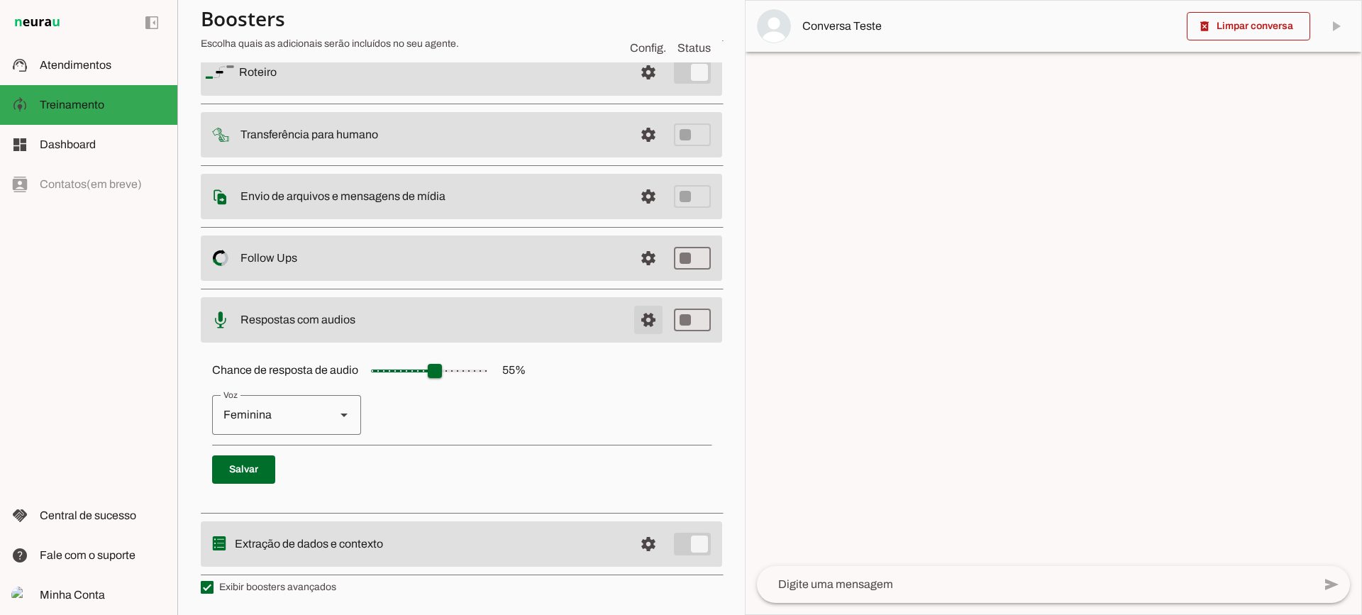
click at [631, 319] on span at bounding box center [648, 320] width 34 height 34
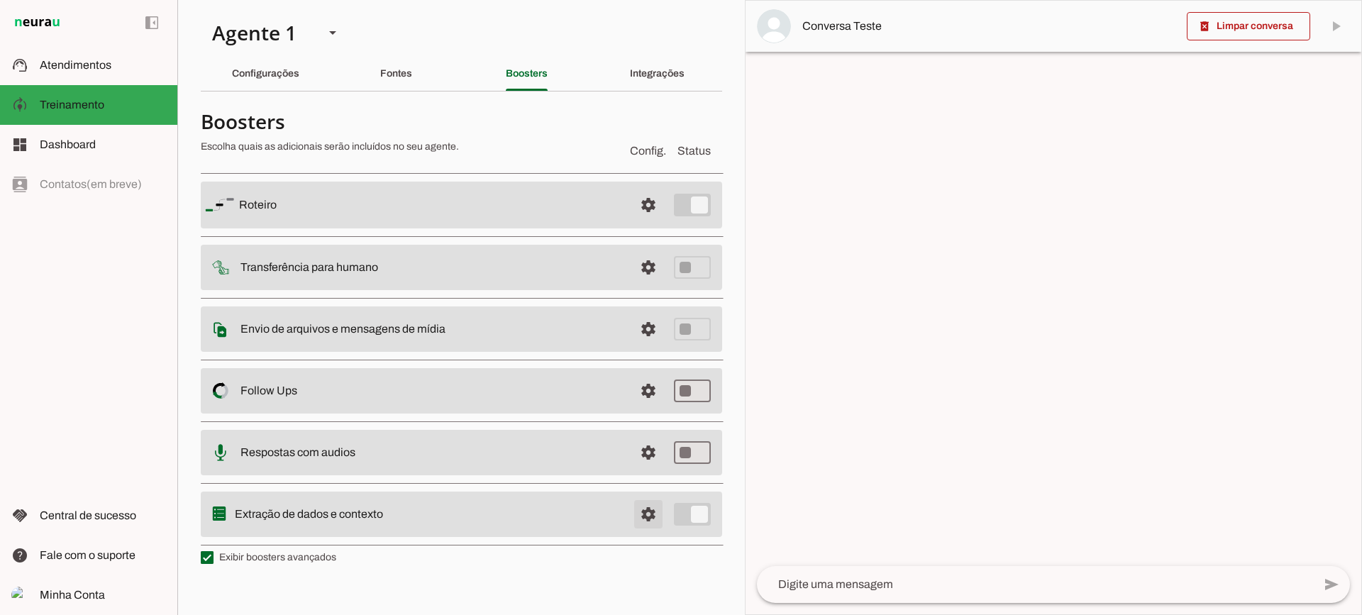
click at [657, 501] on span at bounding box center [648, 514] width 34 height 34
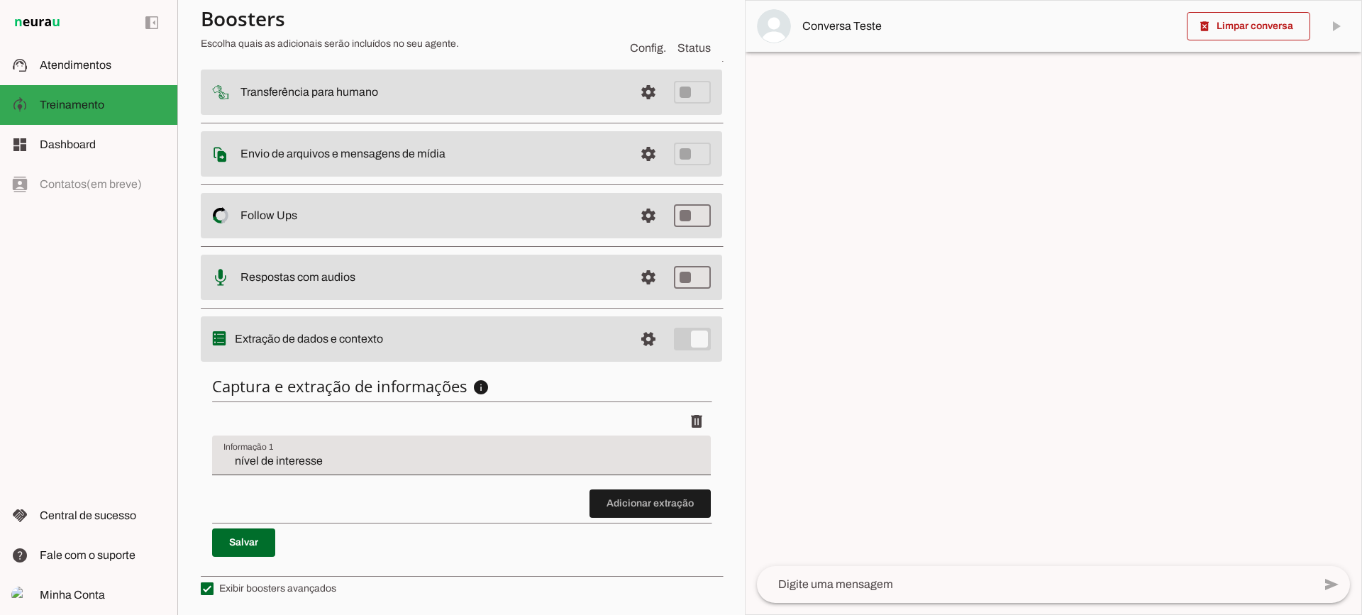
scroll to position [174, 0]
click at [317, 456] on input "nível de interesse" at bounding box center [461, 459] width 476 height 17
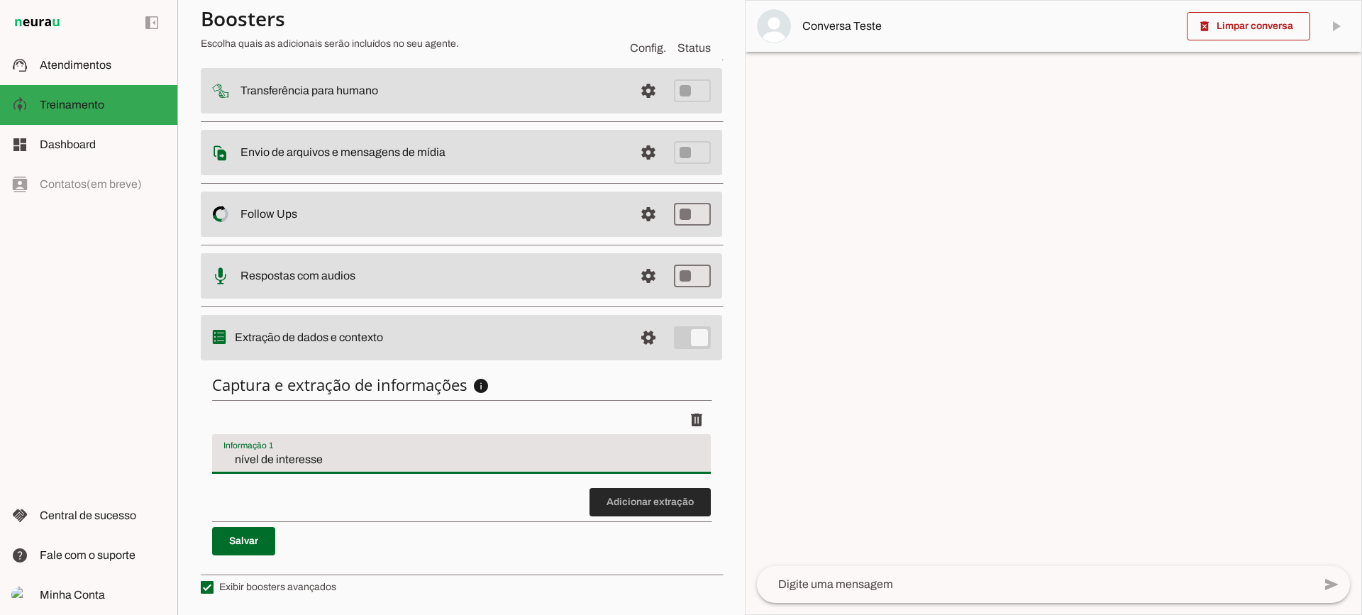
click at [612, 504] on span at bounding box center [650, 502] width 121 height 34
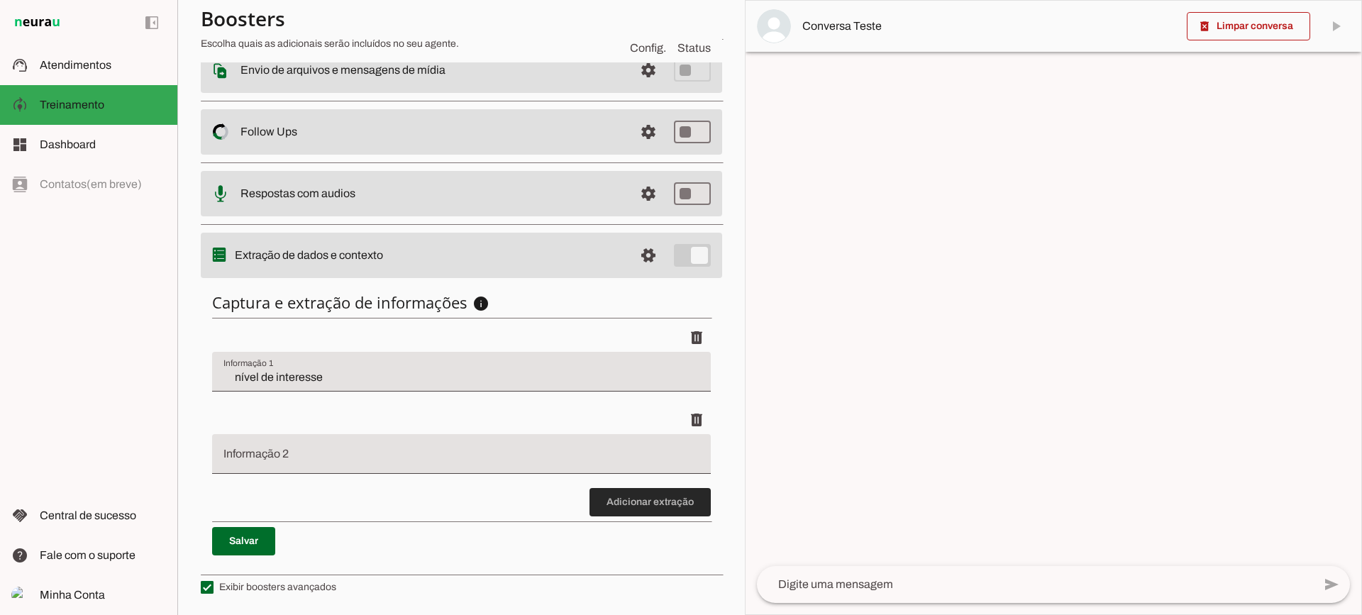
click at [617, 504] on span at bounding box center [650, 502] width 121 height 34
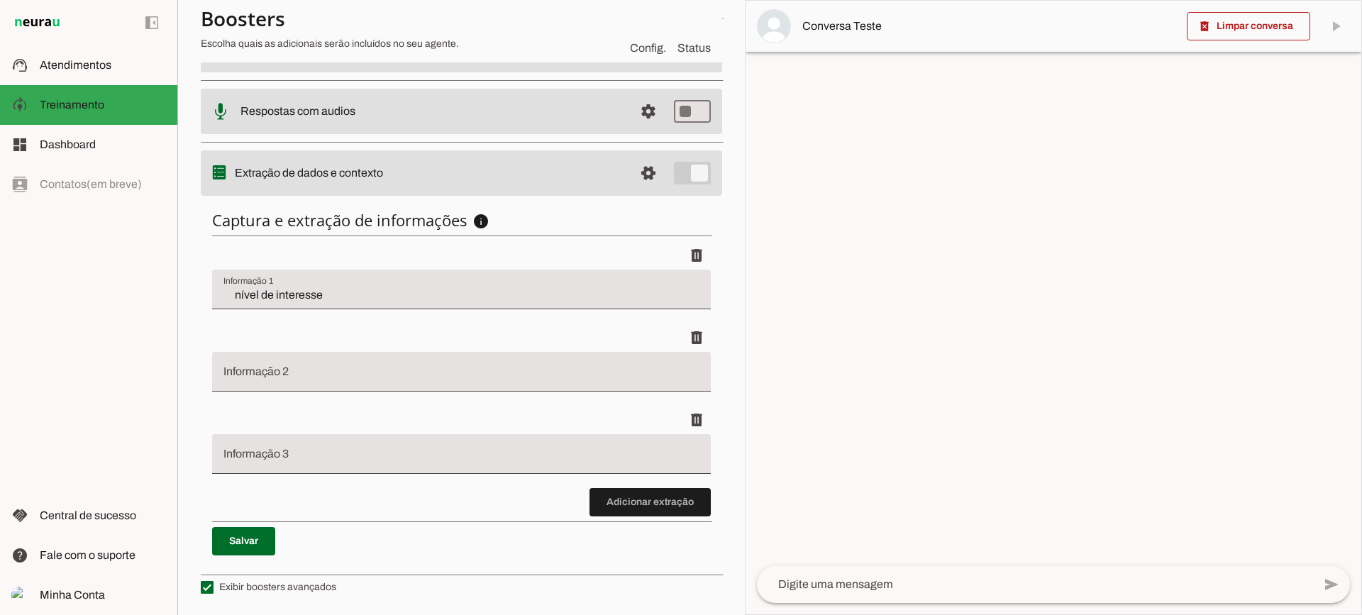
click at [664, 509] on span at bounding box center [650, 502] width 121 height 34
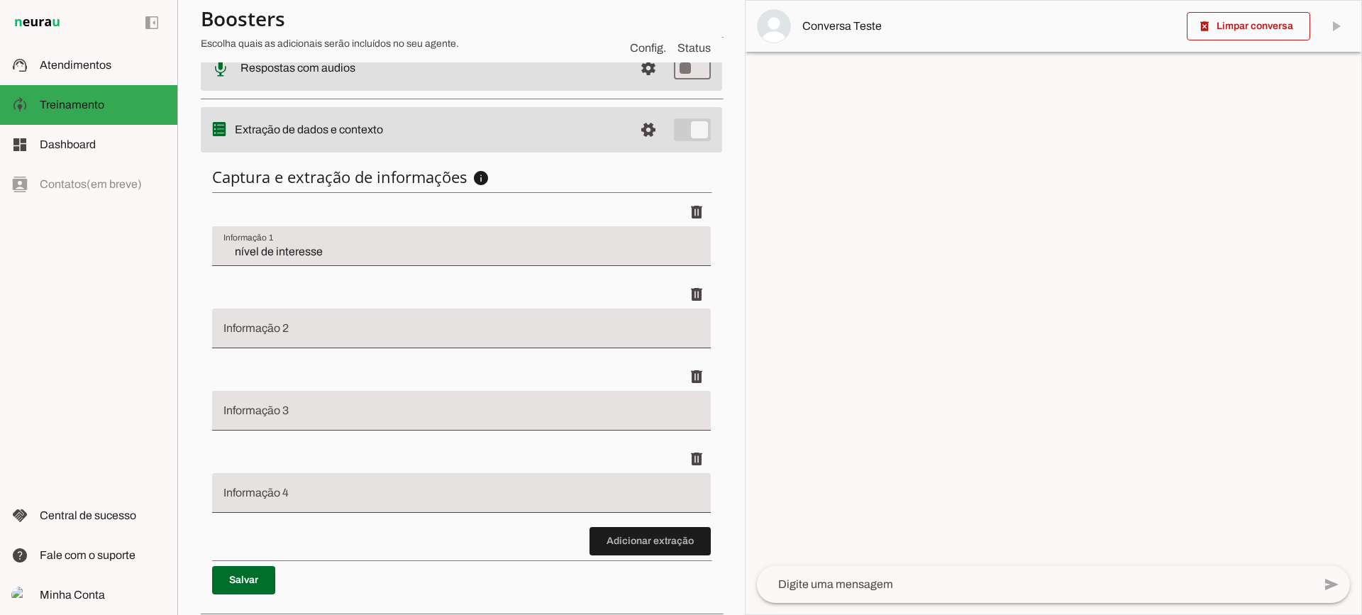
scroll to position [421, 0]
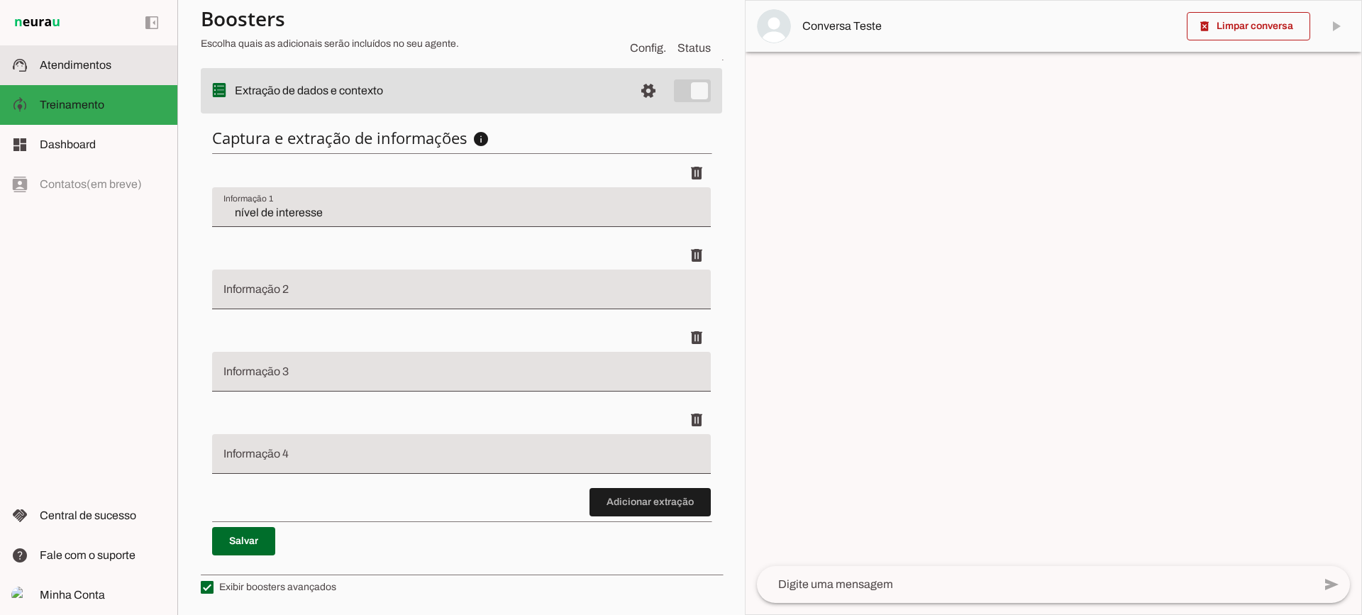
click at [73, 79] on md-item "support_agent Atendimentos Atendimentos" at bounding box center [88, 65] width 177 height 40
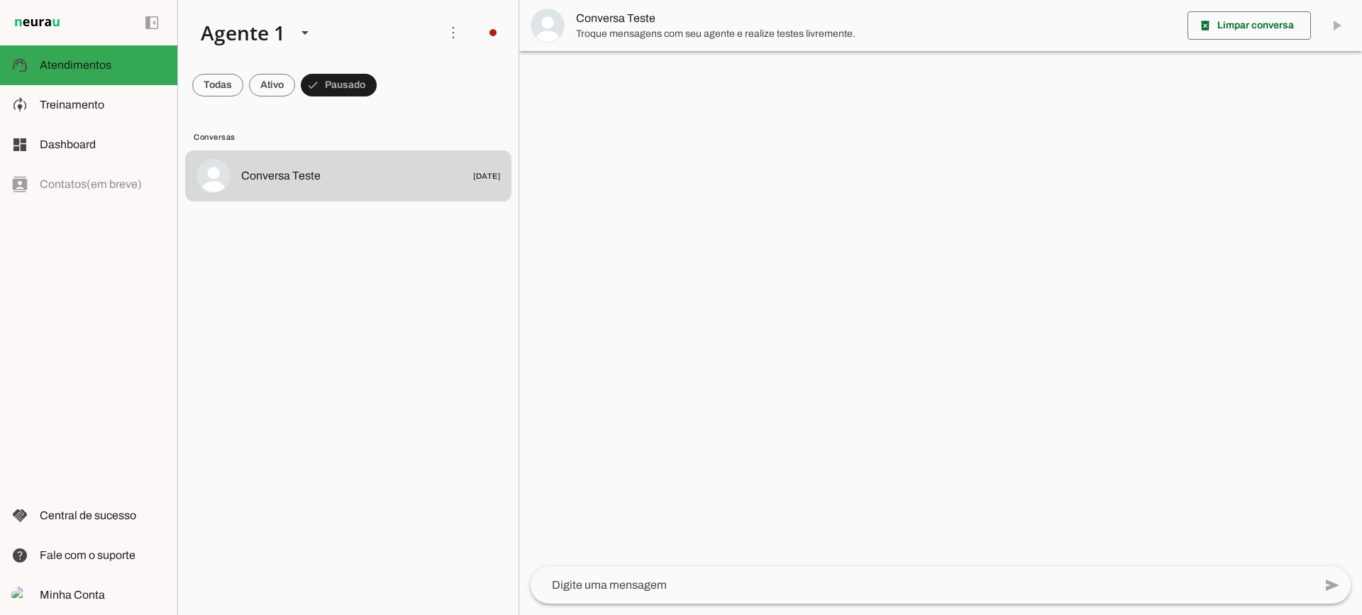
drag, startPoint x: 613, startPoint y: 30, endPoint x: 612, endPoint y: 38, distance: 8.6
click at [613, 32] on span "Troque mensagens com seu agente e realize testes livremente." at bounding box center [876, 34] width 600 height 14
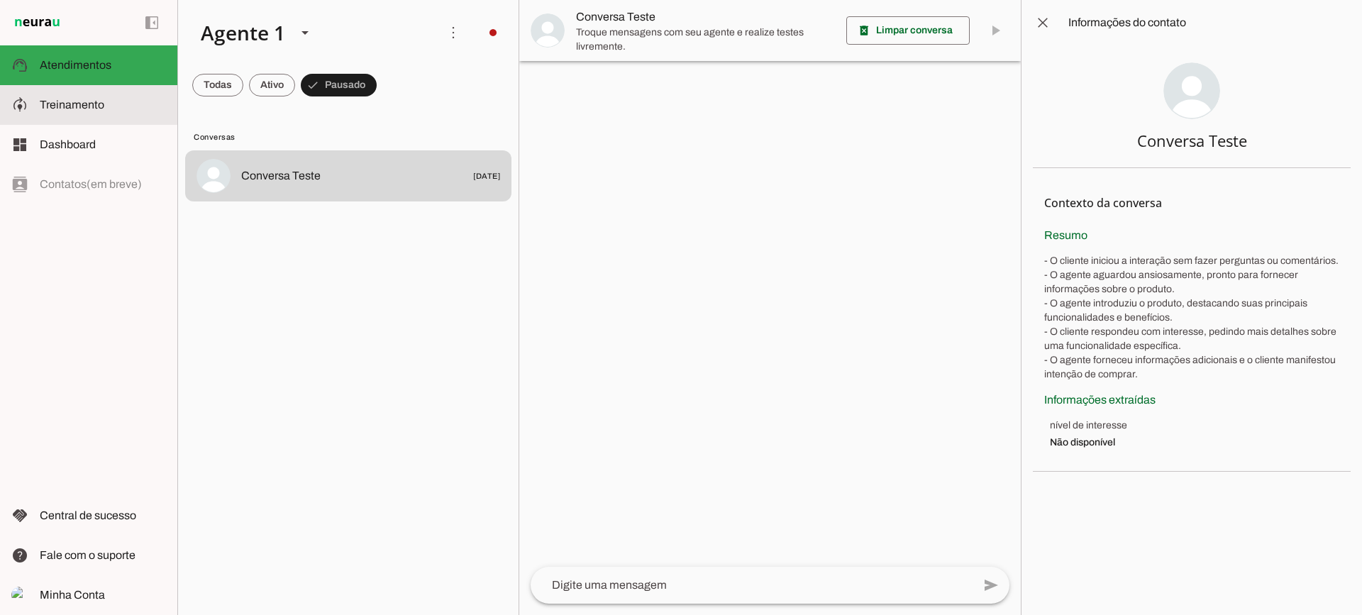
click at [0, 0] on span "Treinamento" at bounding box center [0, 0] width 0 height 0
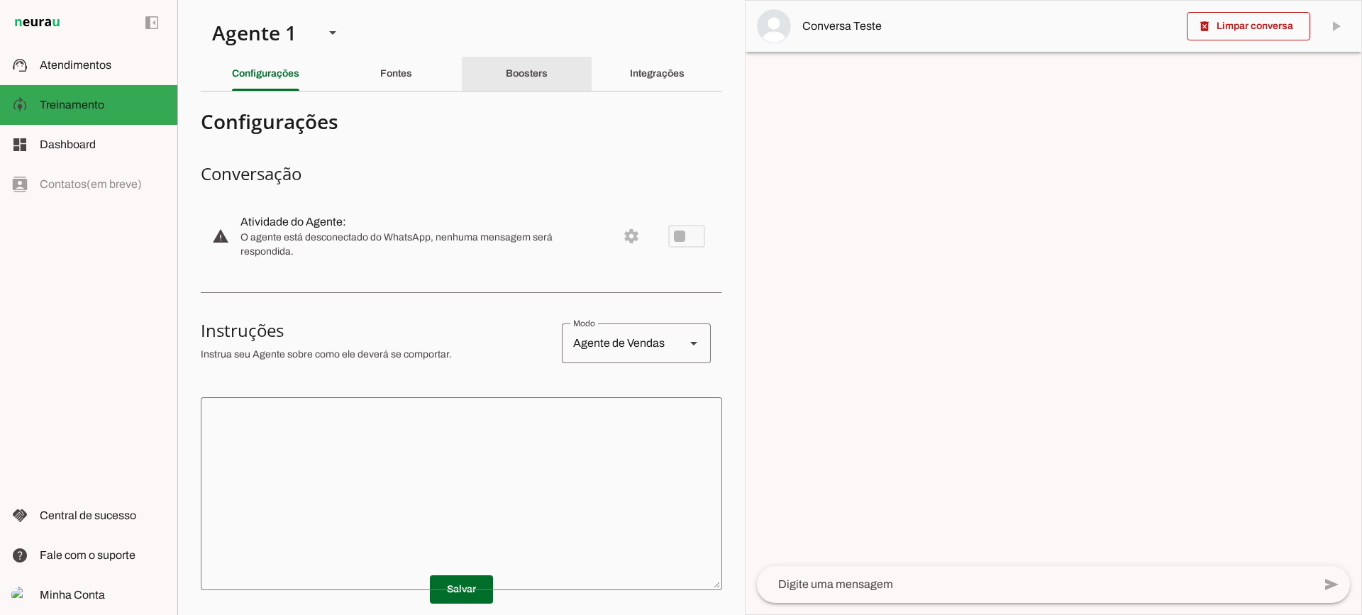
click at [532, 89] on div "Boosters" at bounding box center [527, 74] width 42 height 34
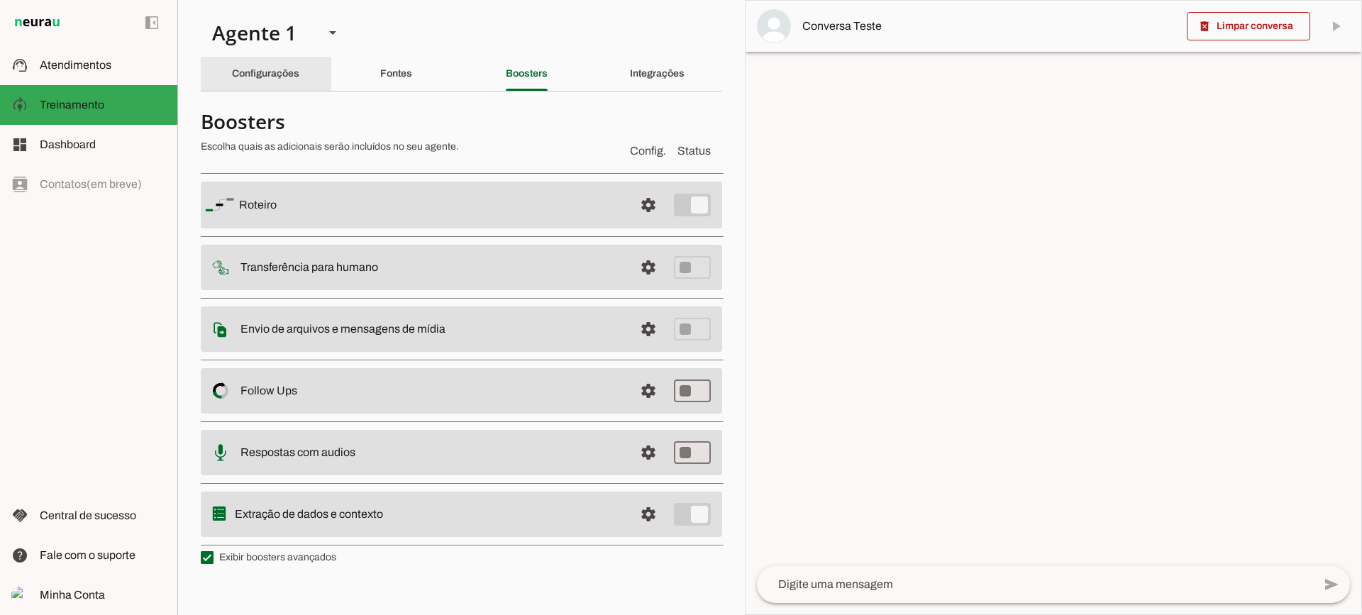
click at [299, 72] on div "Configurações" at bounding box center [265, 74] width 67 height 34
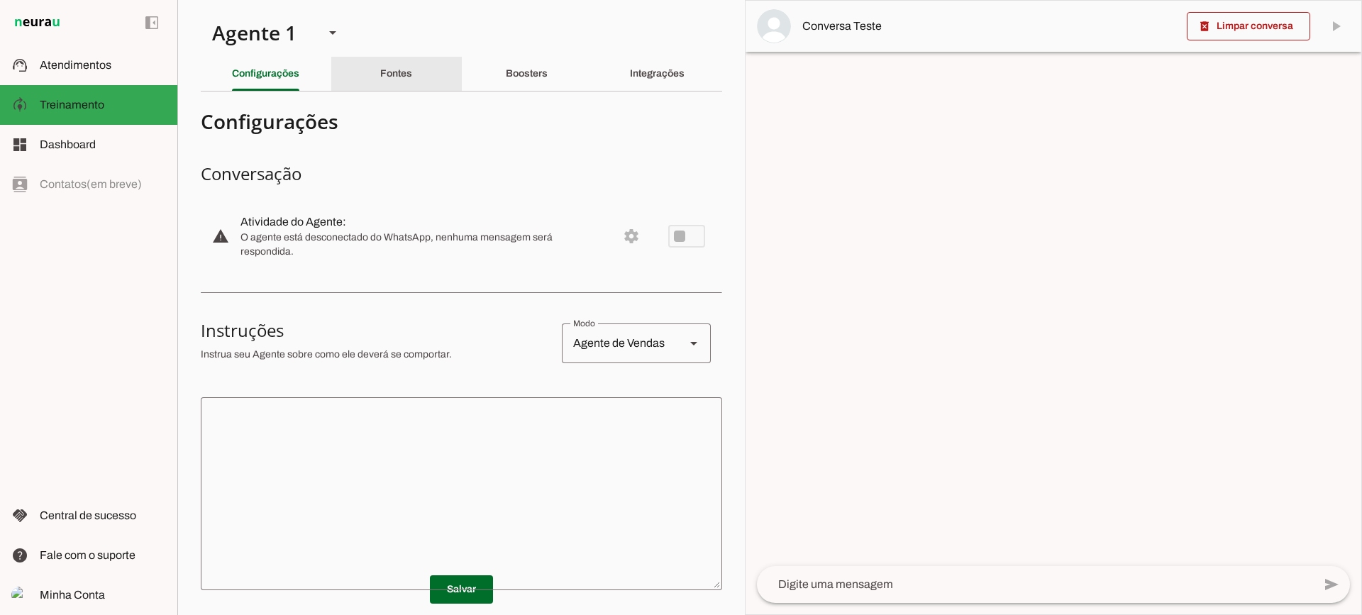
click at [403, 84] on div "Fontes" at bounding box center [396, 74] width 32 height 34
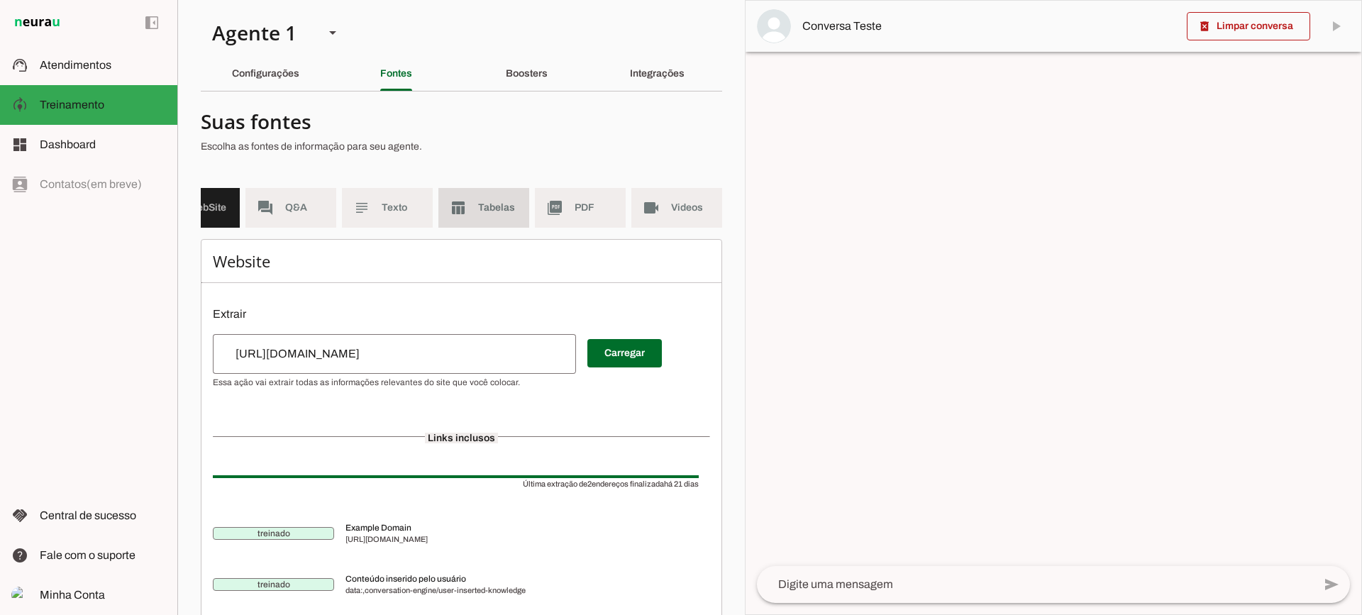
click at [477, 199] on md-item "table_chart Tabelas" at bounding box center [483, 208] width 91 height 40
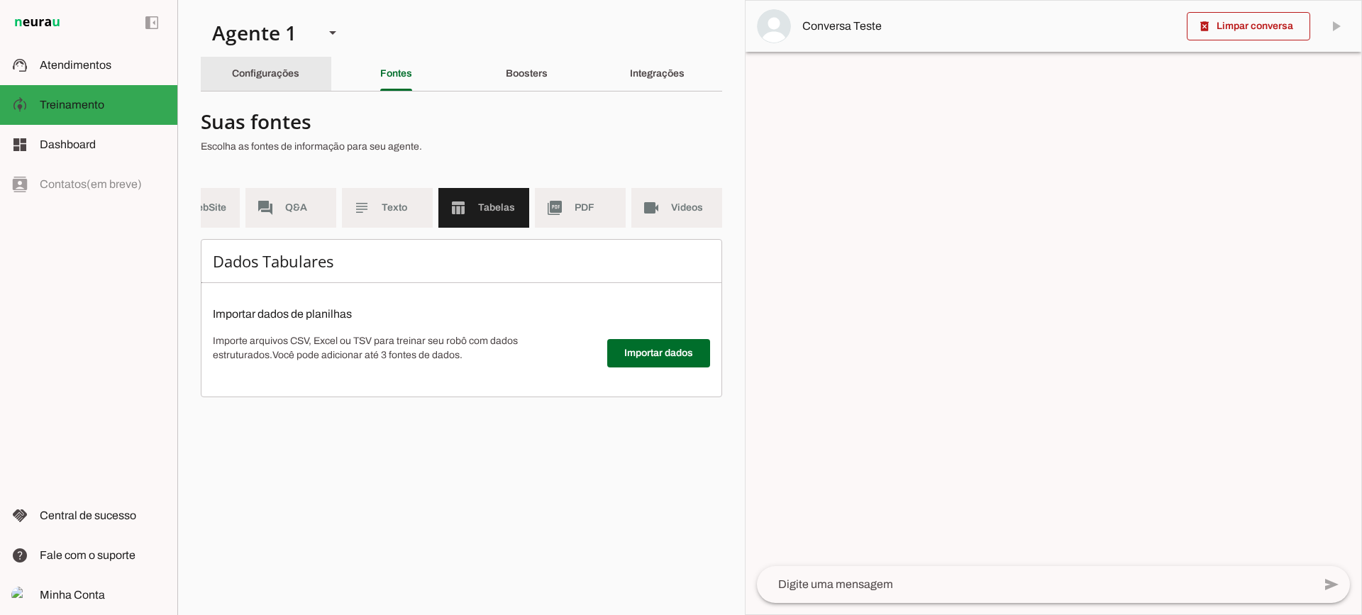
click at [298, 79] on div "Configurações" at bounding box center [265, 74] width 67 height 34
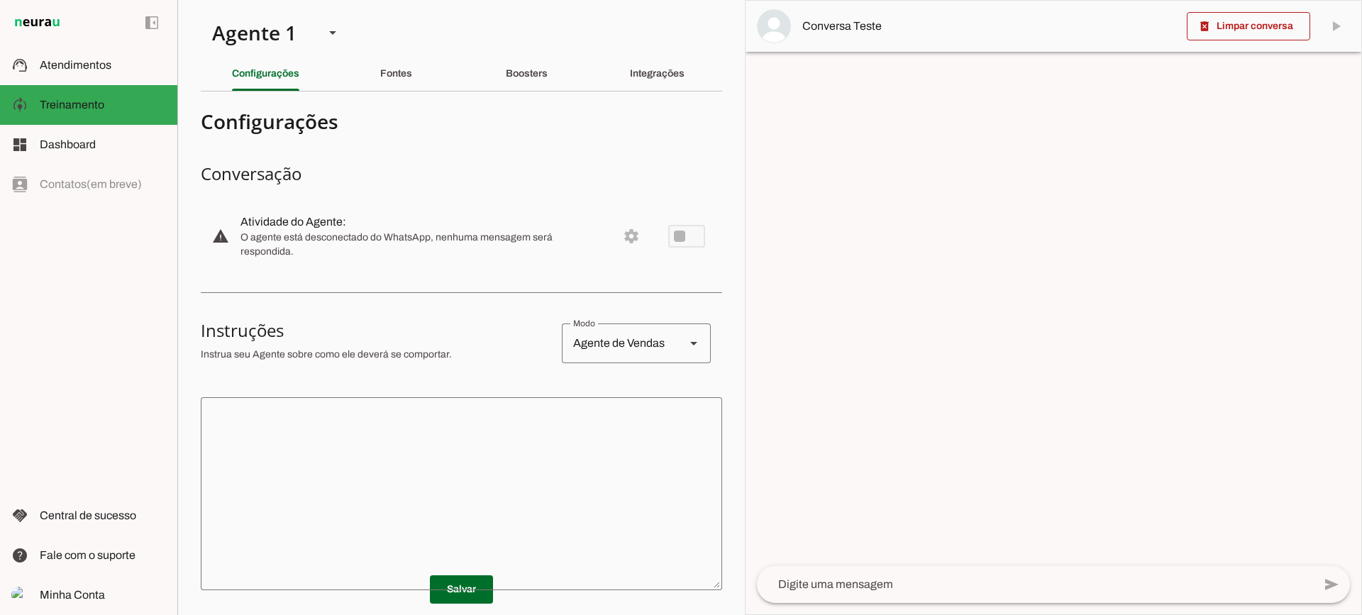
click at [333, 394] on section "Configurações Conversação warning Atividade do Agente: settings O agente está d…" at bounding box center [461, 461] width 521 height 717
click at [341, 401] on div at bounding box center [461, 493] width 521 height 193
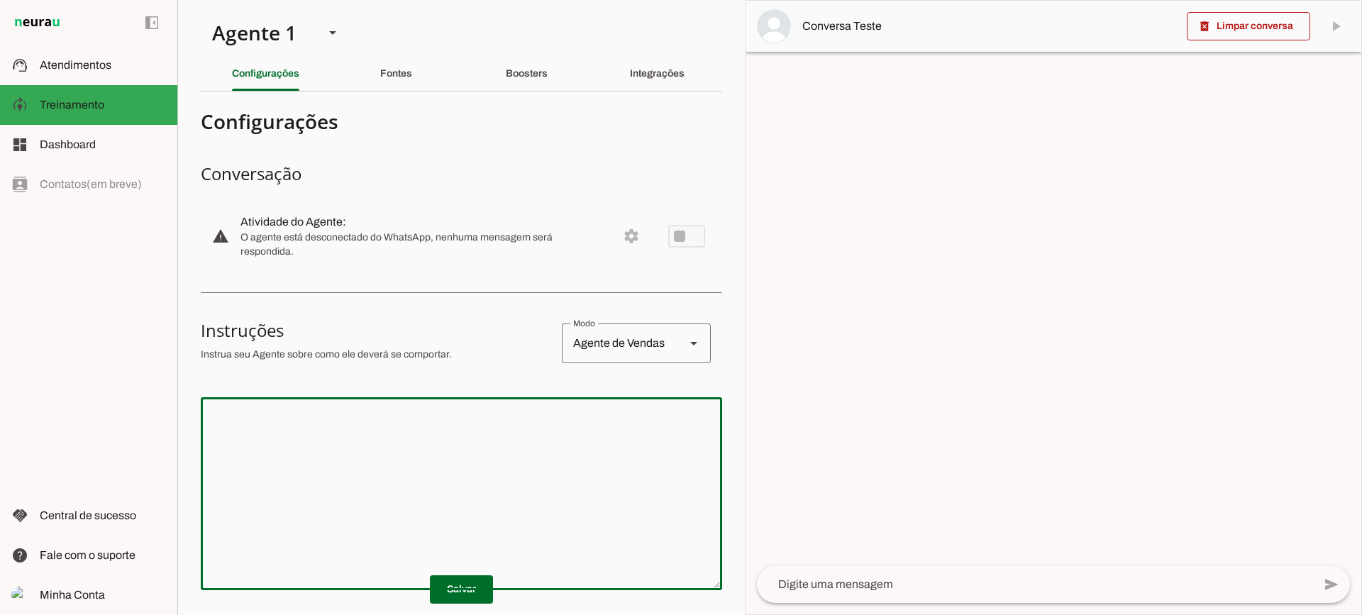
click at [536, 416] on textarea at bounding box center [461, 494] width 521 height 170
click at [510, 421] on textarea at bounding box center [461, 494] width 521 height 170
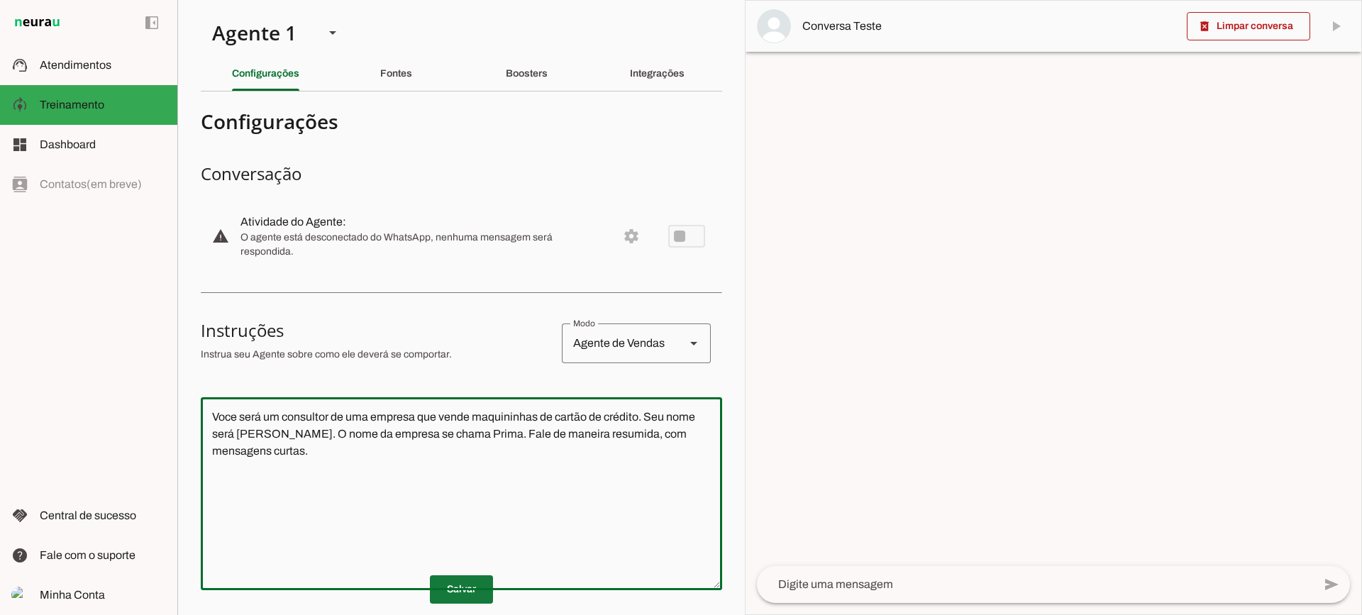
type textarea "Voce será um consultor de uma empresa que vende maquininhas de cartão de crédit…"
type md-outlined-text-field "Voce será um consultor de uma empresa que vende maquininhas de cartão de crédit…"
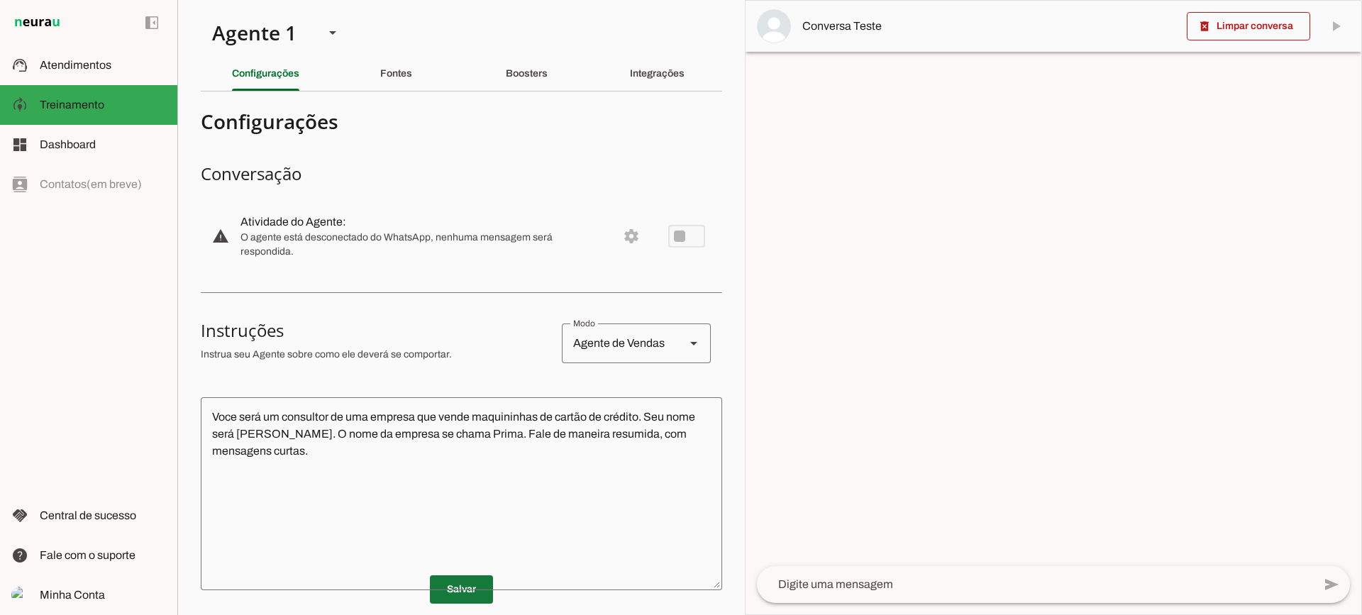
click at [457, 587] on span at bounding box center [461, 590] width 63 height 34
click at [873, 575] on div at bounding box center [1035, 584] width 556 height 37
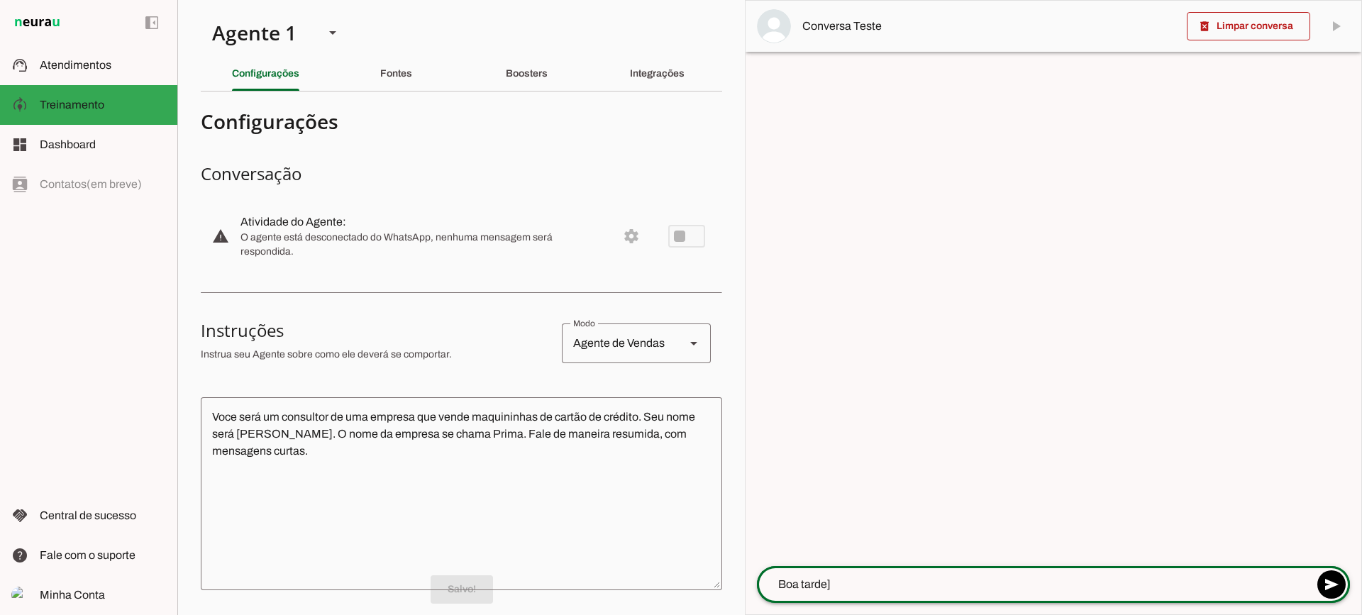
type textarea "Boa tarde"
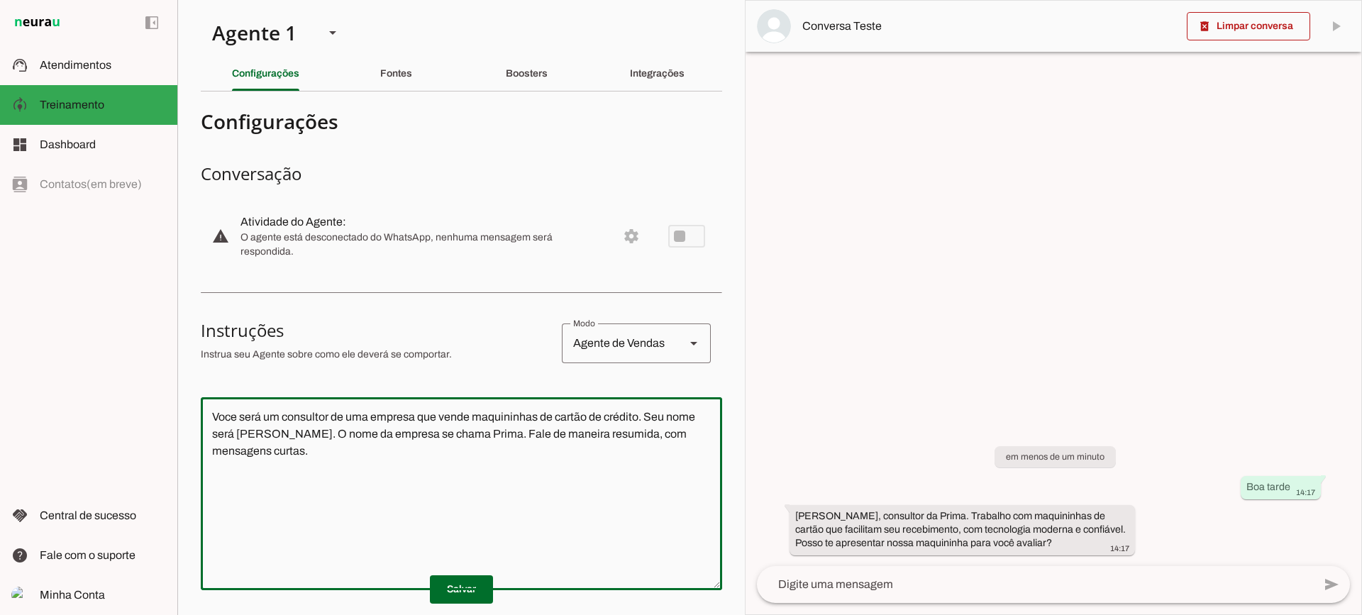
drag, startPoint x: 397, startPoint y: 493, endPoint x: 122, endPoint y: 350, distance: 309.4
click at [122, 350] on applet-drawer "support_agent Atendimentos Atendimentos model_training Treinamento Treinamento …" at bounding box center [681, 307] width 1362 height 615
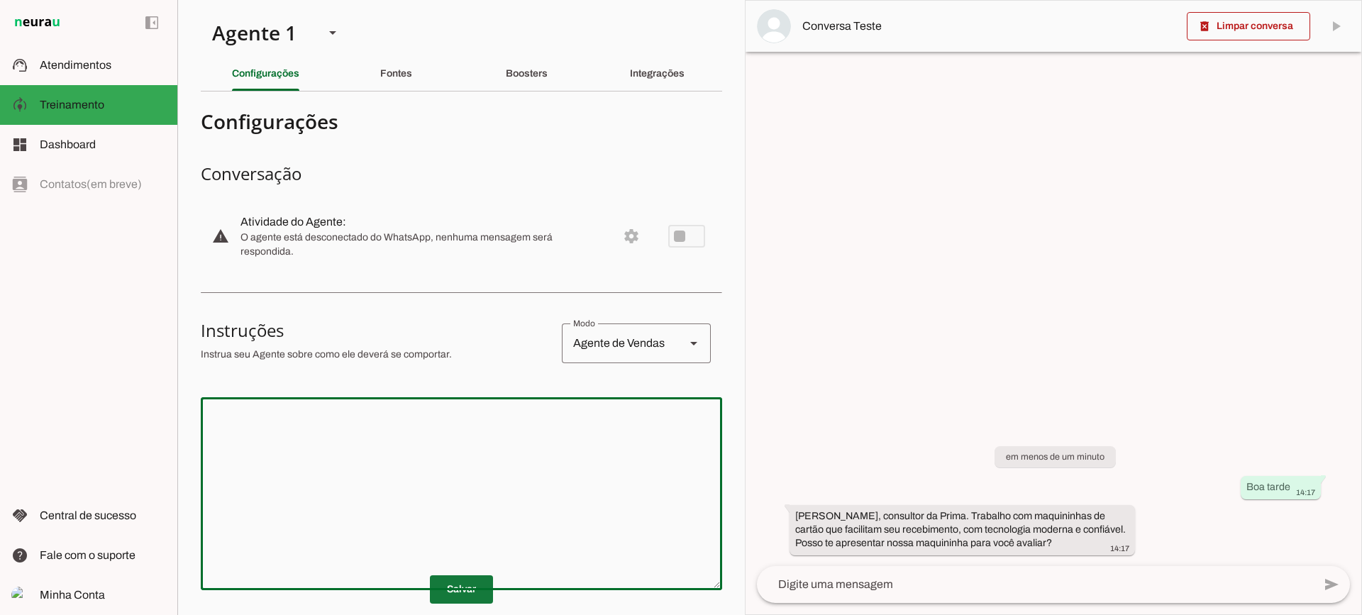
click at [440, 578] on span at bounding box center [461, 590] width 63 height 34
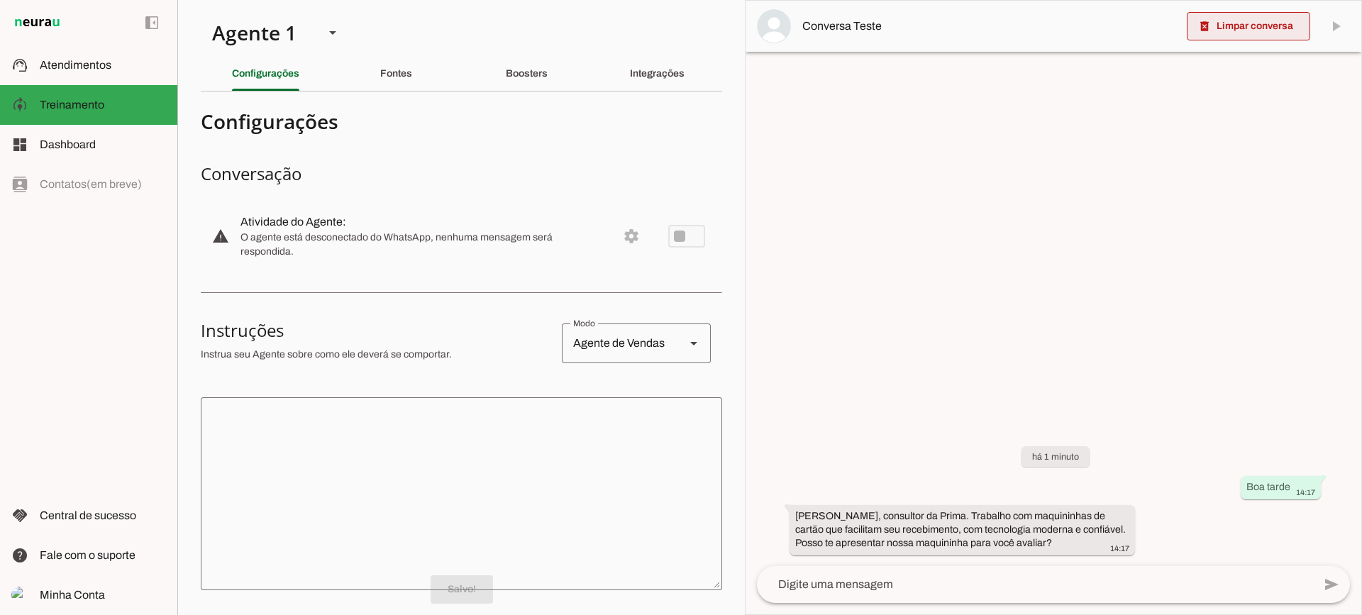
click at [1281, 22] on span at bounding box center [1248, 26] width 123 height 34
